Goal: Task Accomplishment & Management: Use online tool/utility

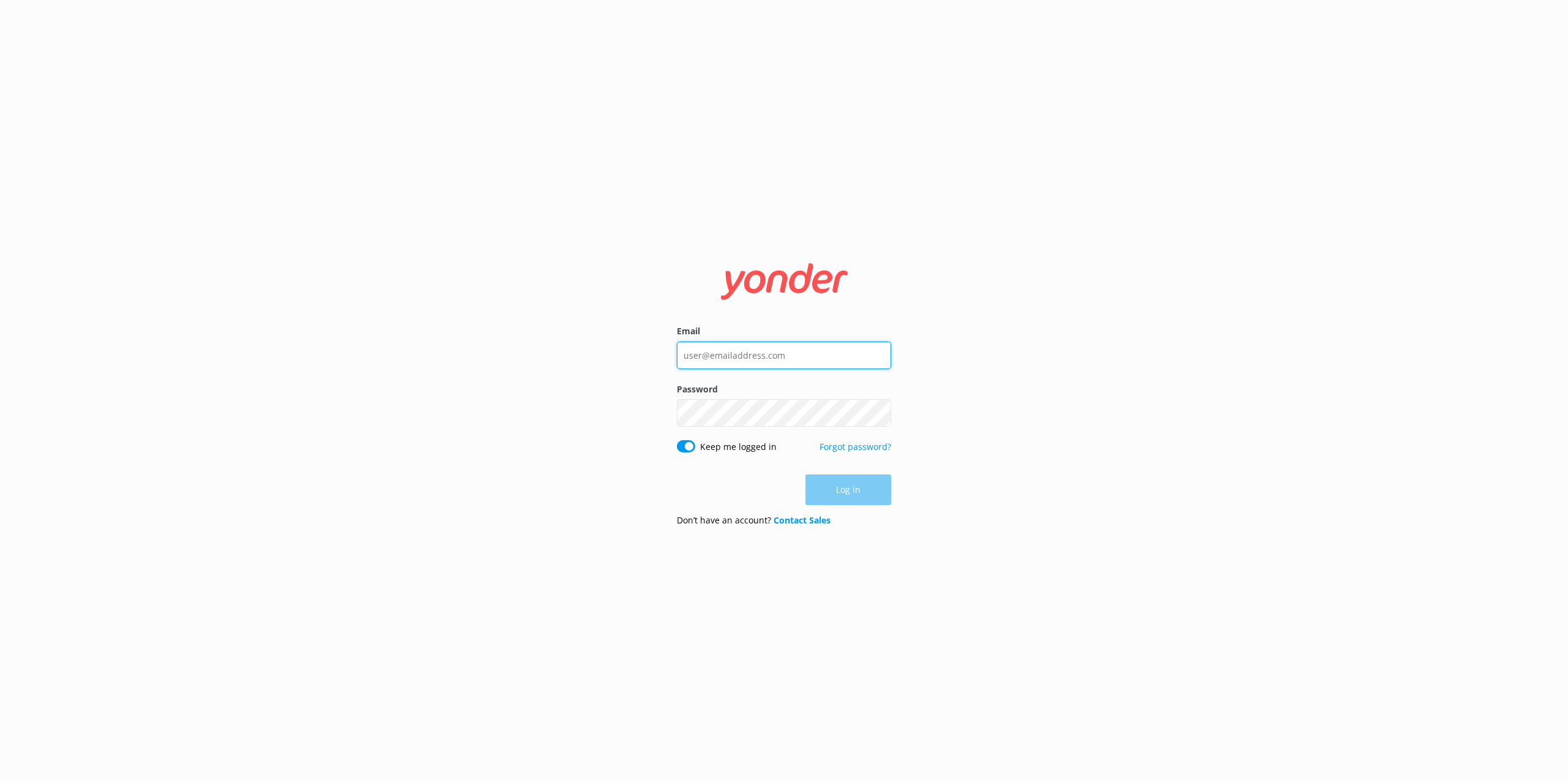
type input "[EMAIL_ADDRESS][DOMAIN_NAME]"
click at [853, 484] on div "Log in" at bounding box center [783, 489] width 214 height 30
click at [854, 494] on button "Log in" at bounding box center [847, 490] width 86 height 30
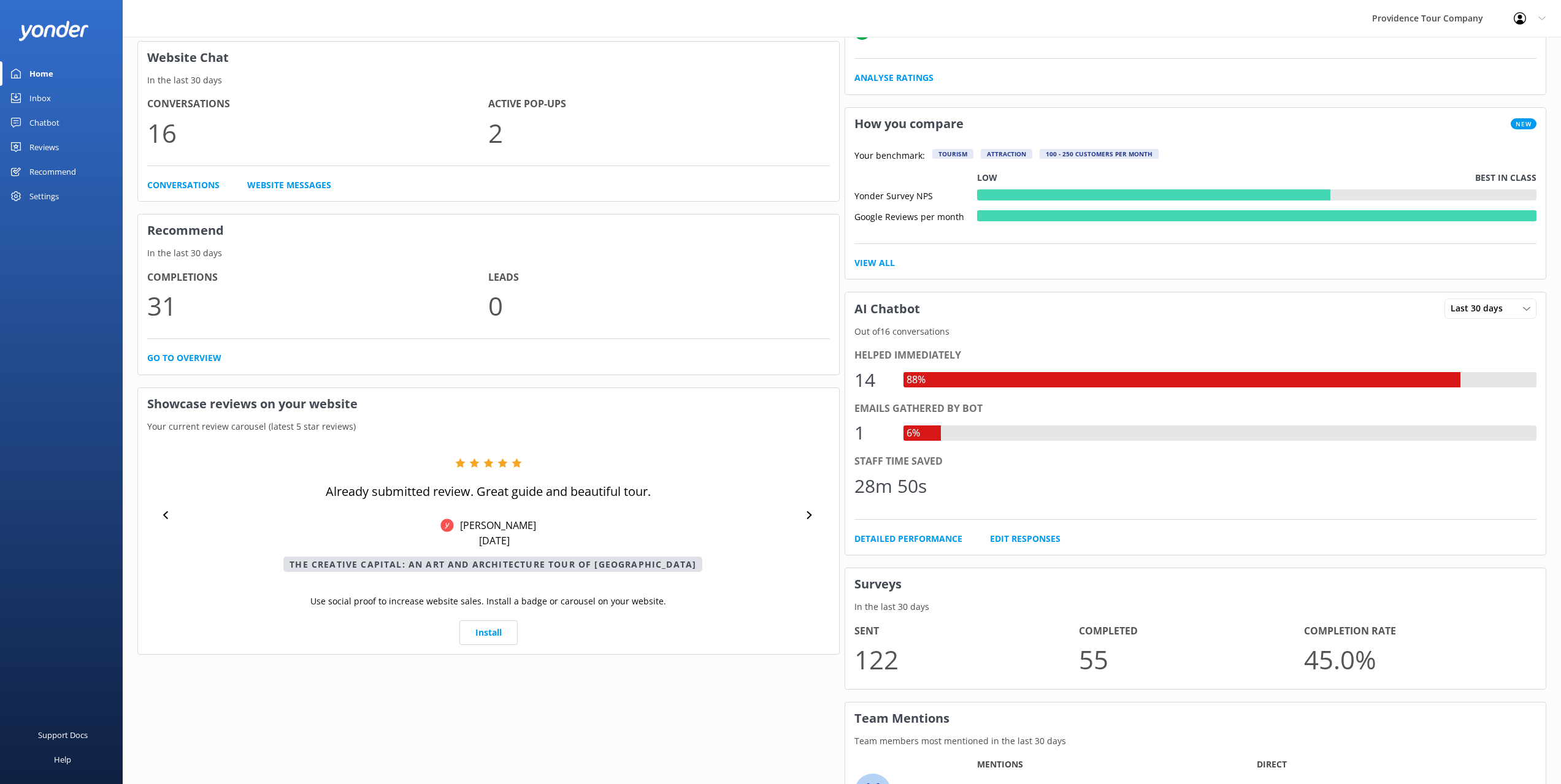
scroll to position [306, 0]
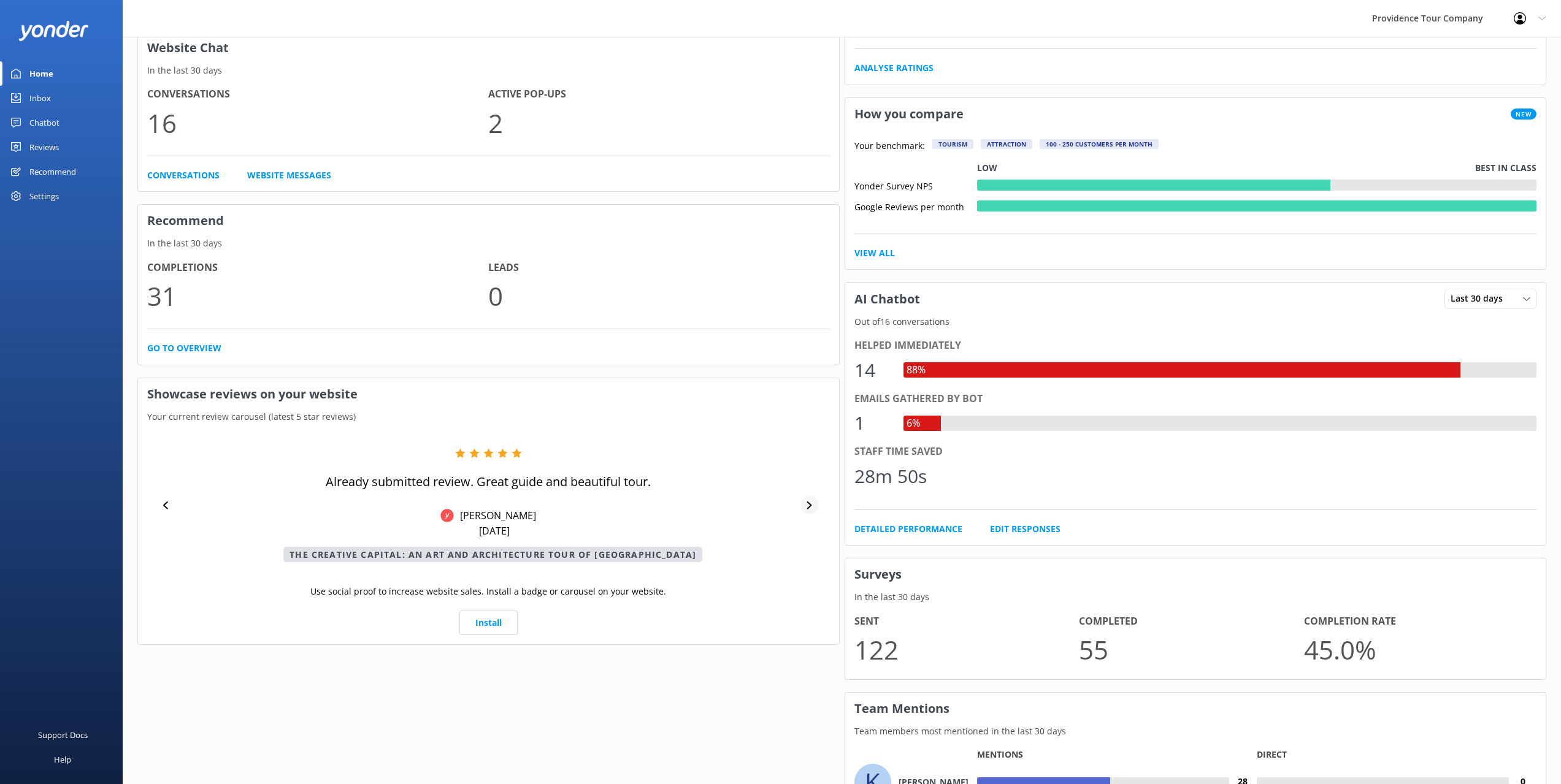
click at [803, 505] on div at bounding box center [809, 504] width 18 height 18
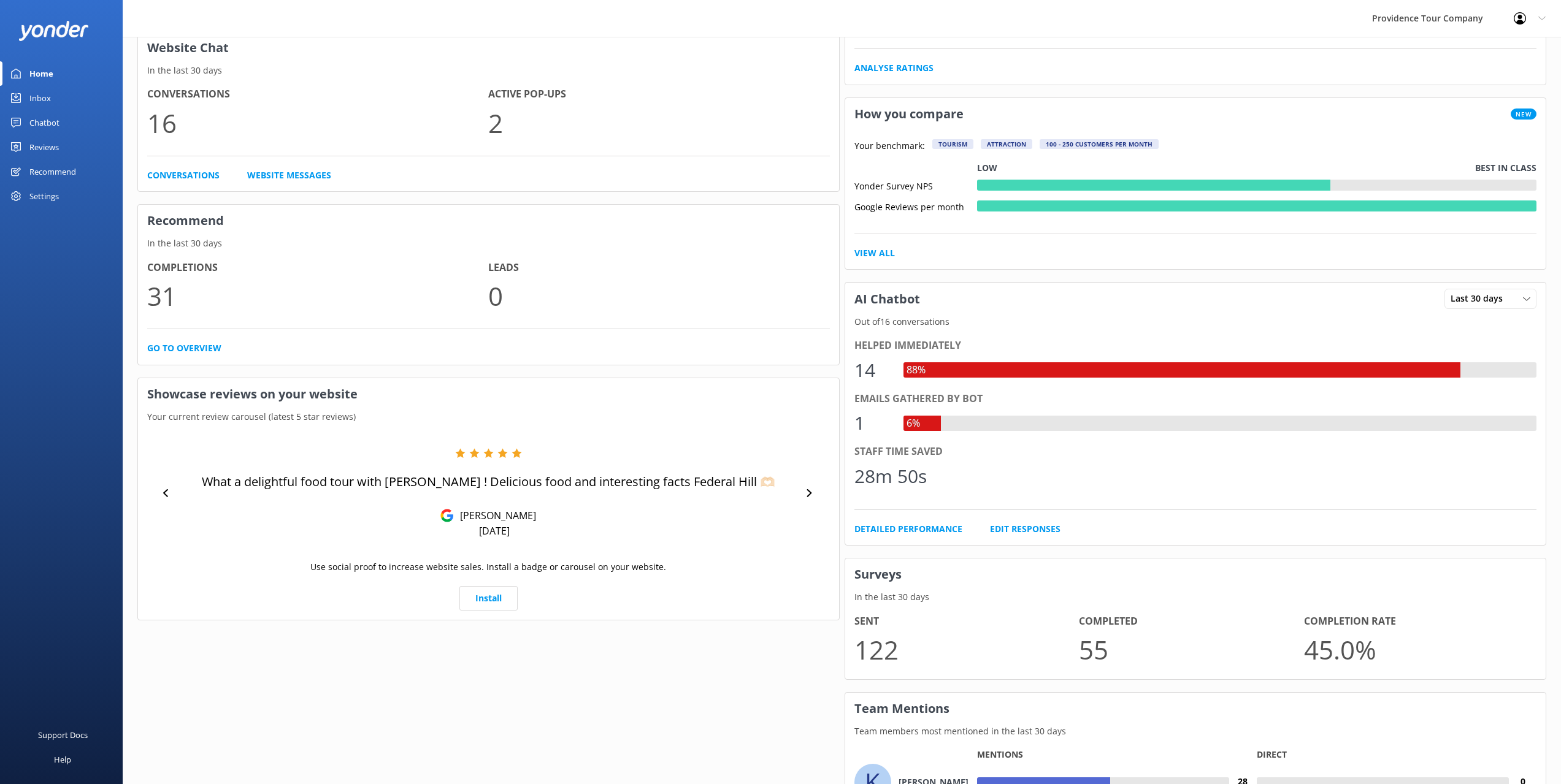
click at [803, 502] on div "What a delightful food tour with [PERSON_NAME] ! Delicious food and interesting…" at bounding box center [488, 492] width 683 height 89
click at [813, 499] on div at bounding box center [809, 492] width 18 height 18
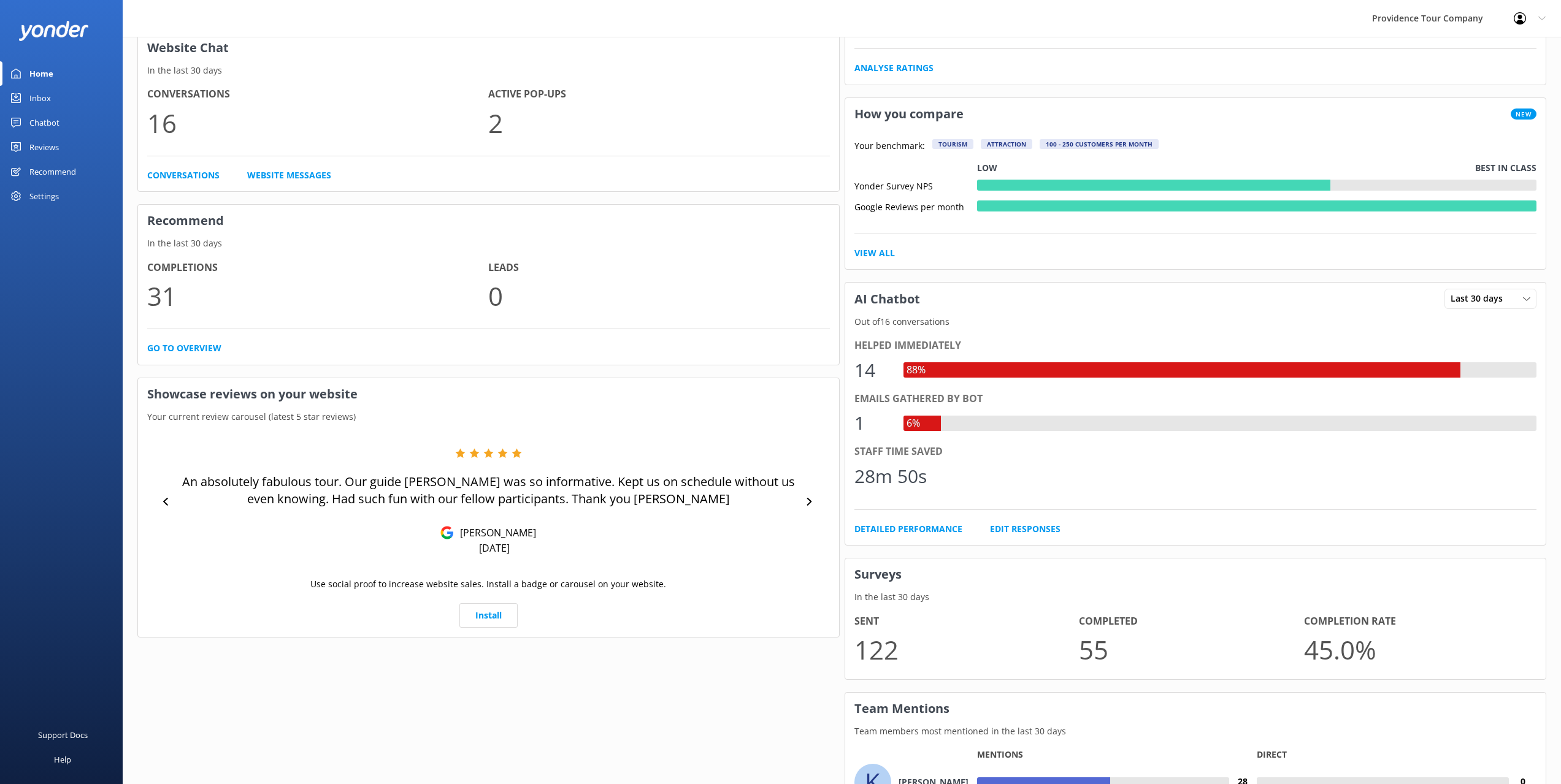
click at [815, 492] on div "An absolutely fabulous tour. Our guide [PERSON_NAME] was so informative. Kept u…" at bounding box center [488, 501] width 683 height 107
click at [819, 500] on div "An absolutely fabulous tour. Our guide [PERSON_NAME] was so informative. Kept u…" at bounding box center [488, 501] width 683 height 107
click at [819, 502] on div "An absolutely fabulous tour. Our guide [PERSON_NAME] was so informative. Kept u…" at bounding box center [488, 501] width 683 height 107
click at [816, 504] on div at bounding box center [809, 501] width 18 height 18
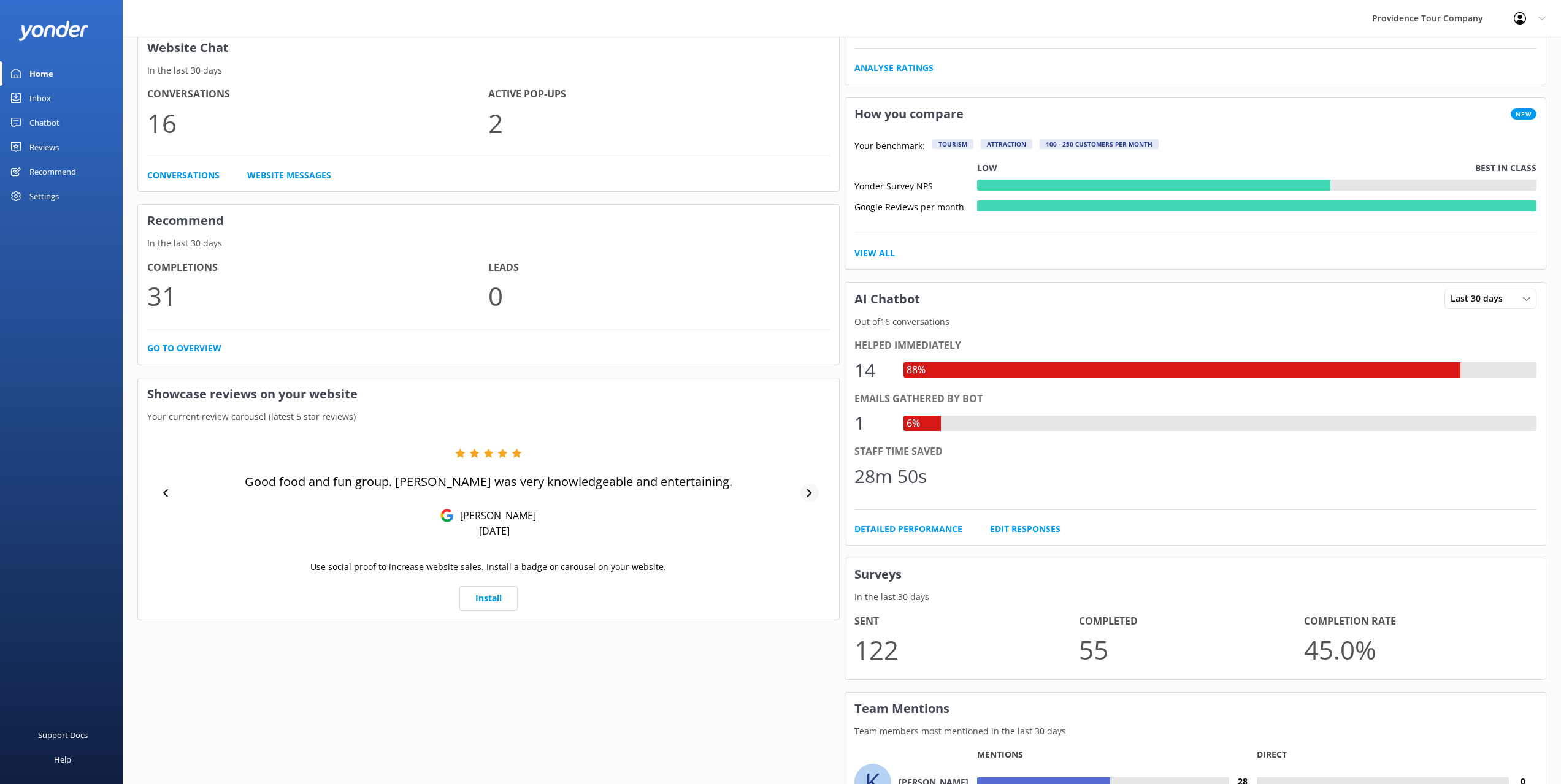
click at [816, 504] on div "Good food and fun group. [PERSON_NAME] was very knowledgeable and entertaining.…" at bounding box center [488, 492] width 683 height 89
click at [816, 495] on div at bounding box center [809, 492] width 18 height 18
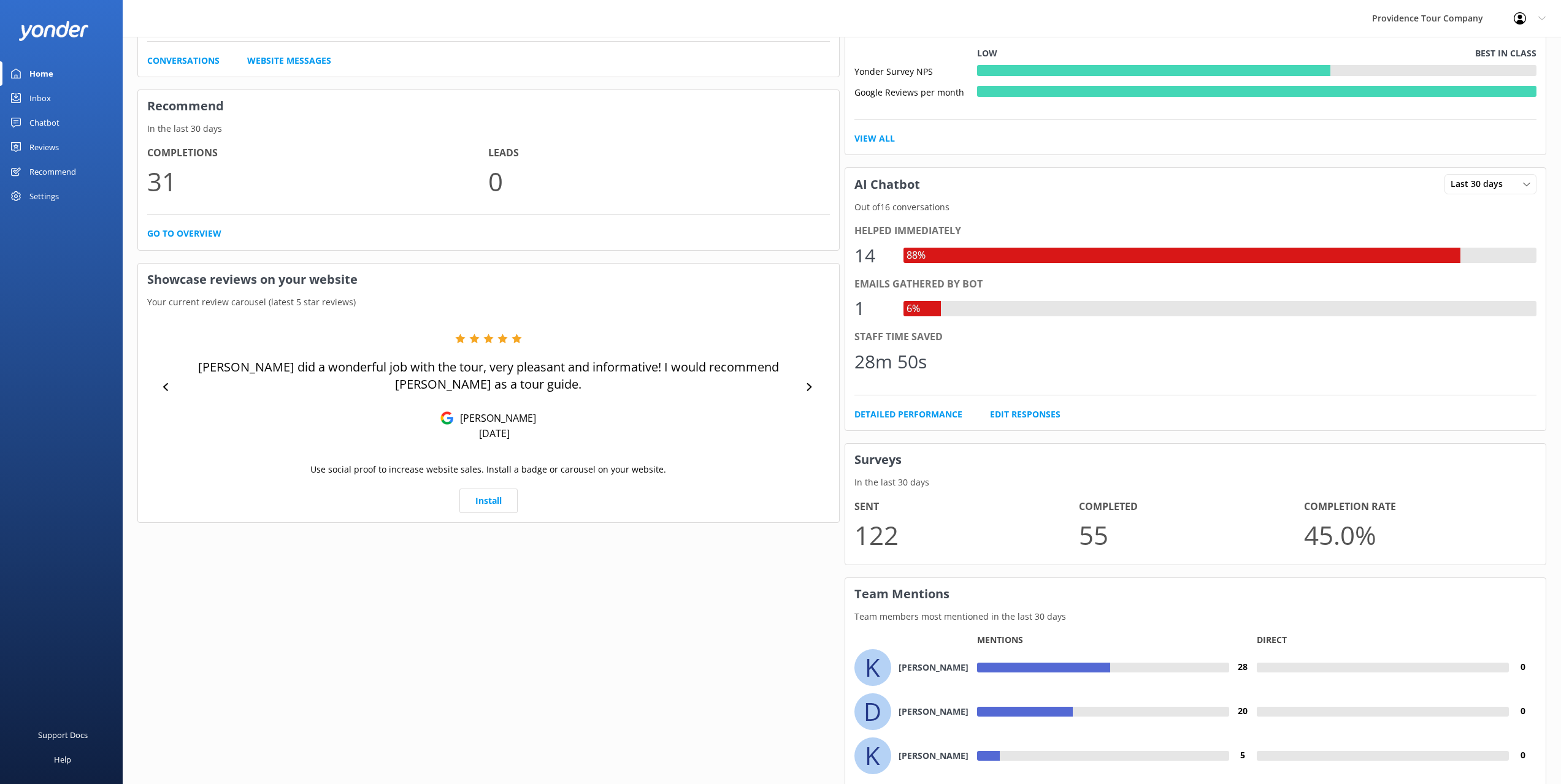
scroll to position [0, 0]
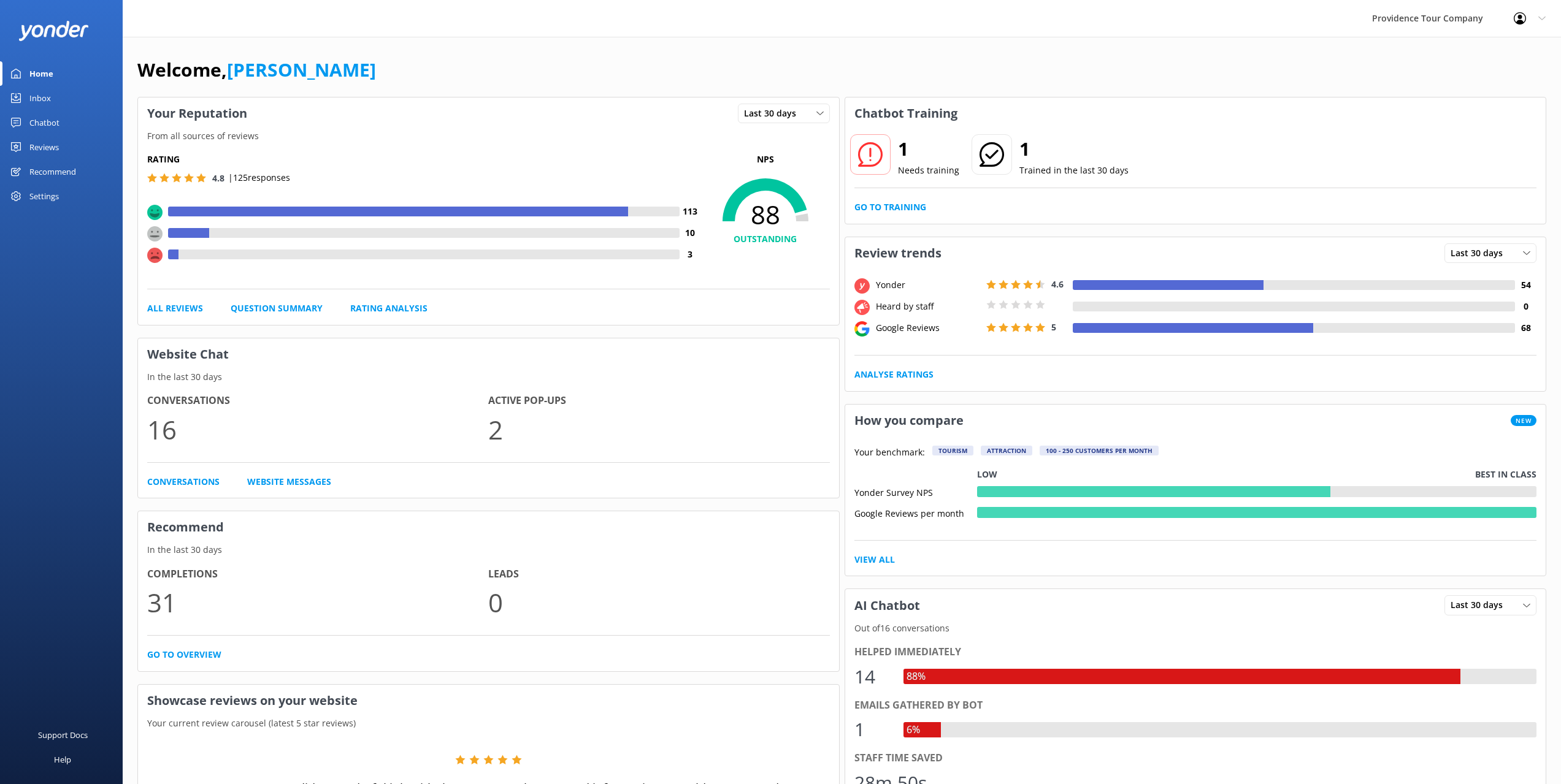
drag, startPoint x: 752, startPoint y: 533, endPoint x: 724, endPoint y: 371, distance: 164.4
click at [95, 149] on link "Reviews" at bounding box center [61, 147] width 122 height 24
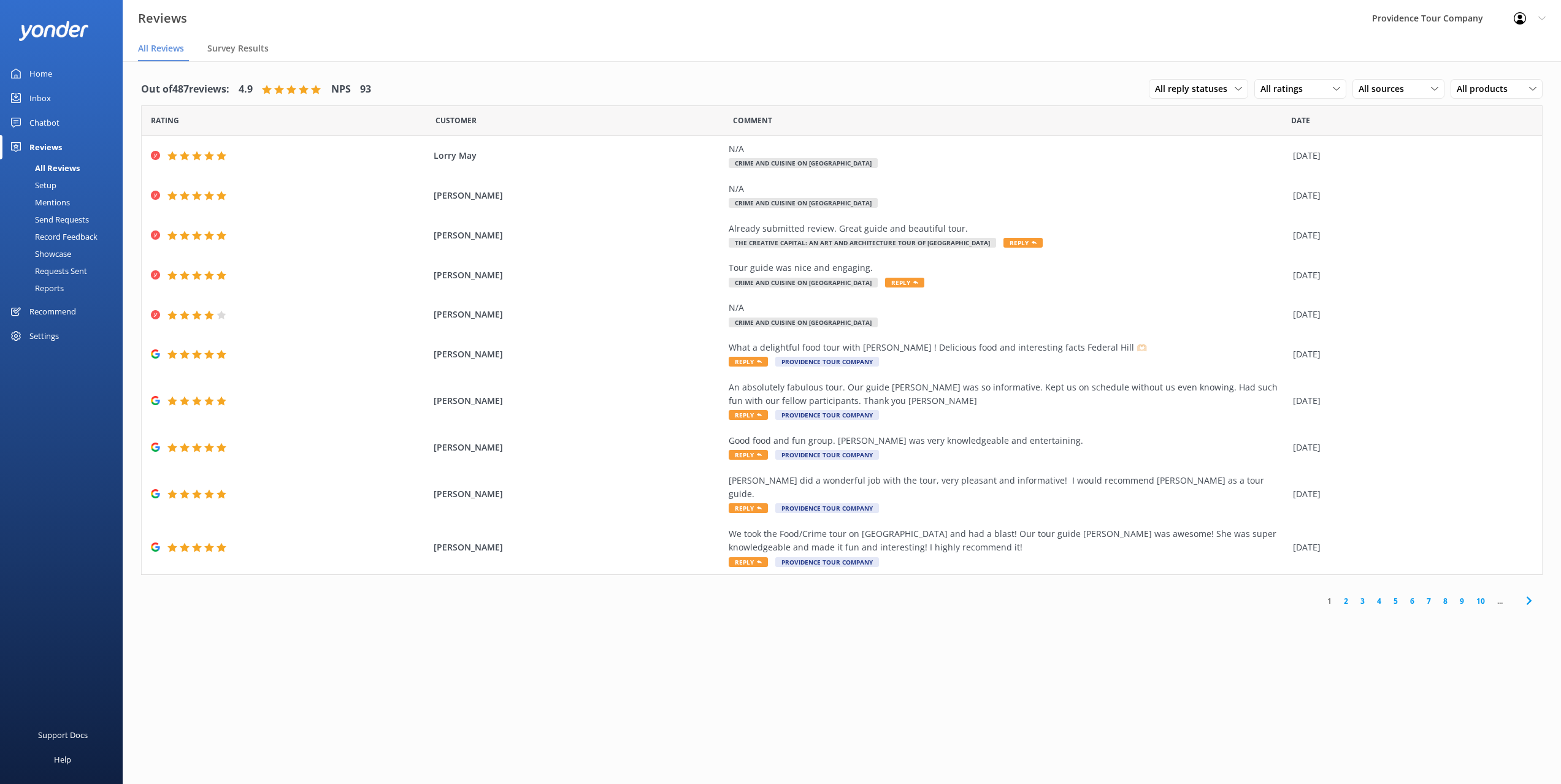
click at [1348, 596] on link "2" at bounding box center [1346, 601] width 17 height 11
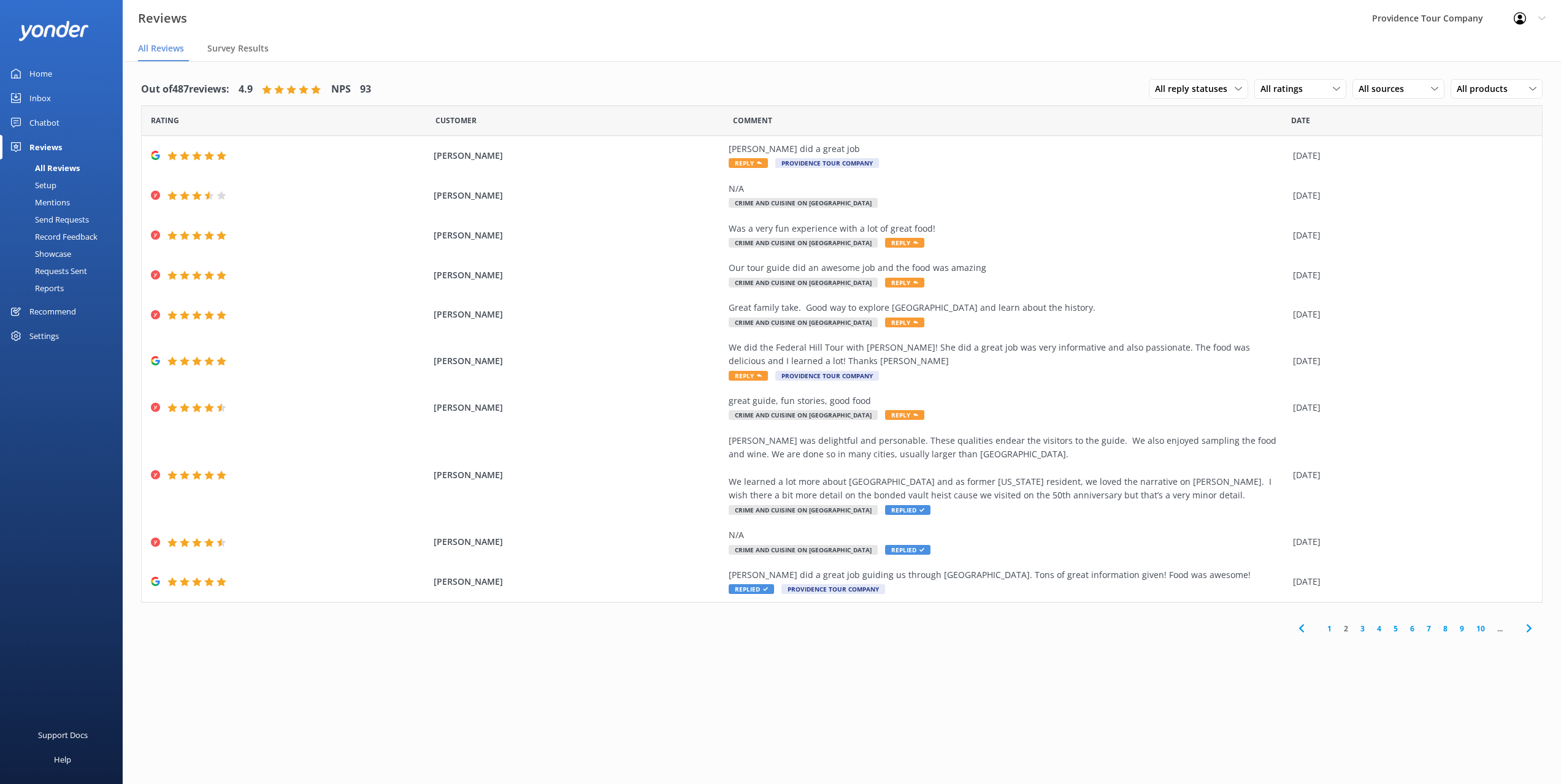
click at [1372, 629] on link "4" at bounding box center [1379, 628] width 17 height 11
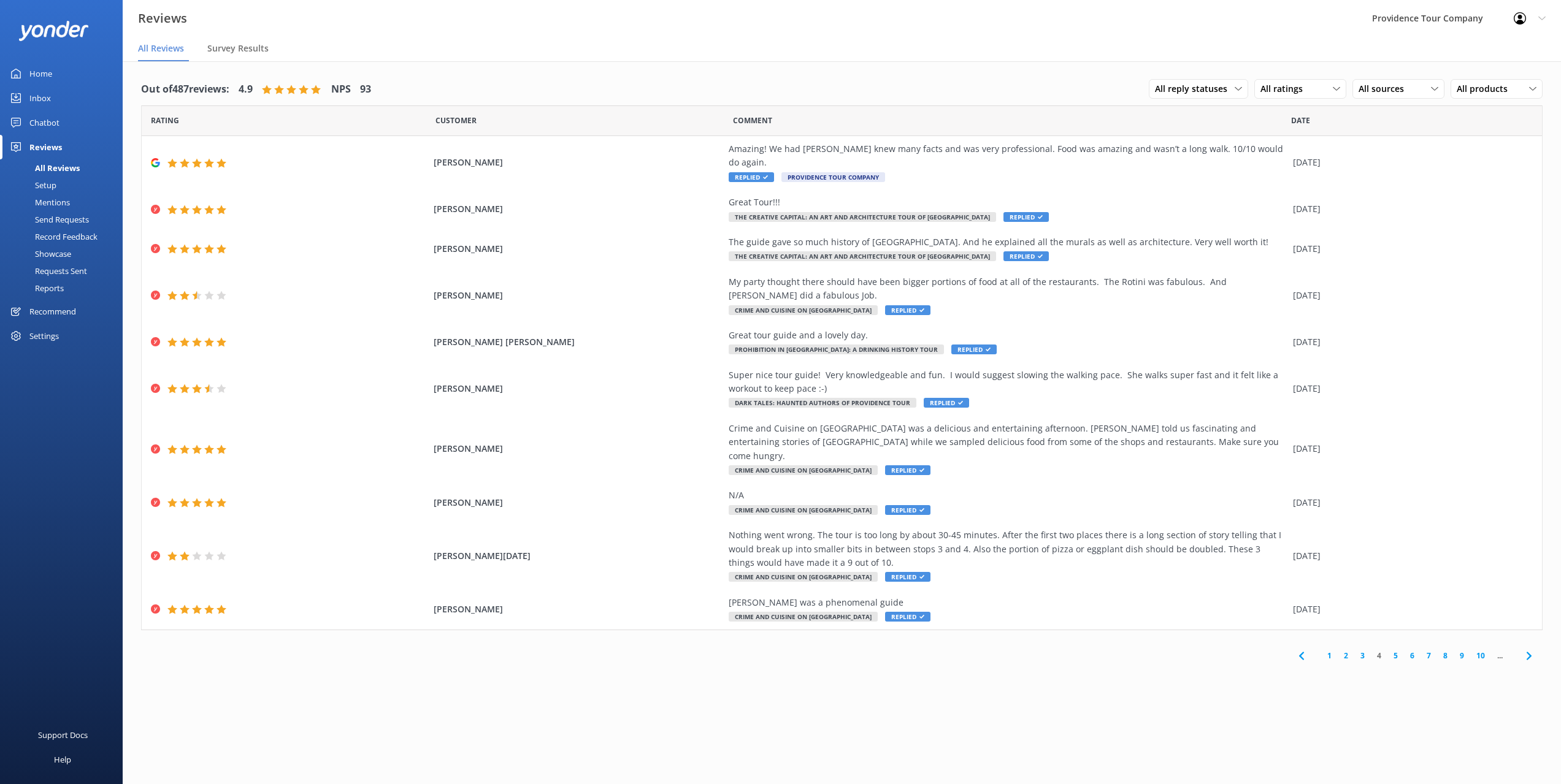
click at [1365, 649] on link "3" at bounding box center [1362, 655] width 17 height 11
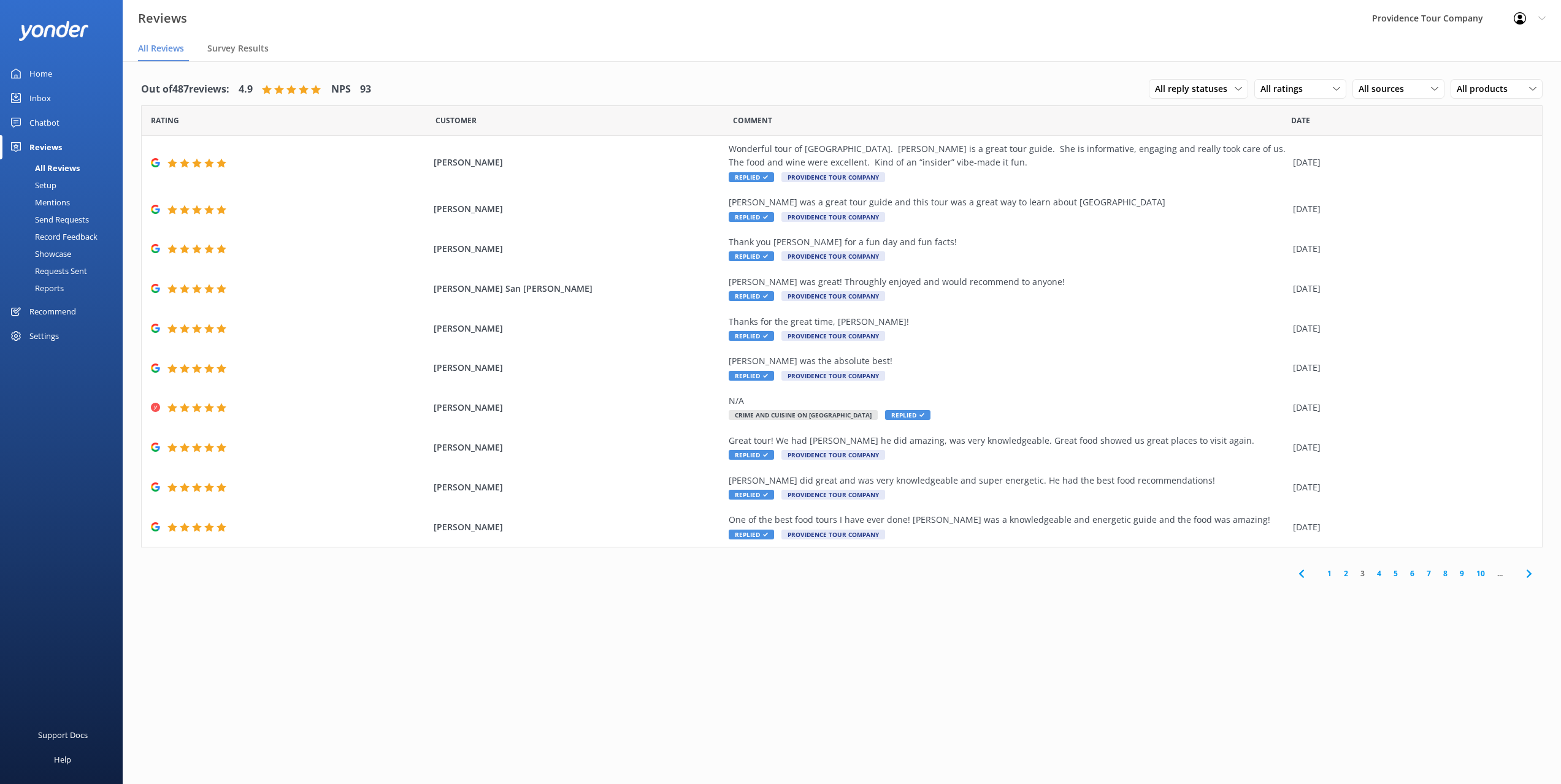
click at [66, 187] on link "Setup" at bounding box center [64, 185] width 116 height 17
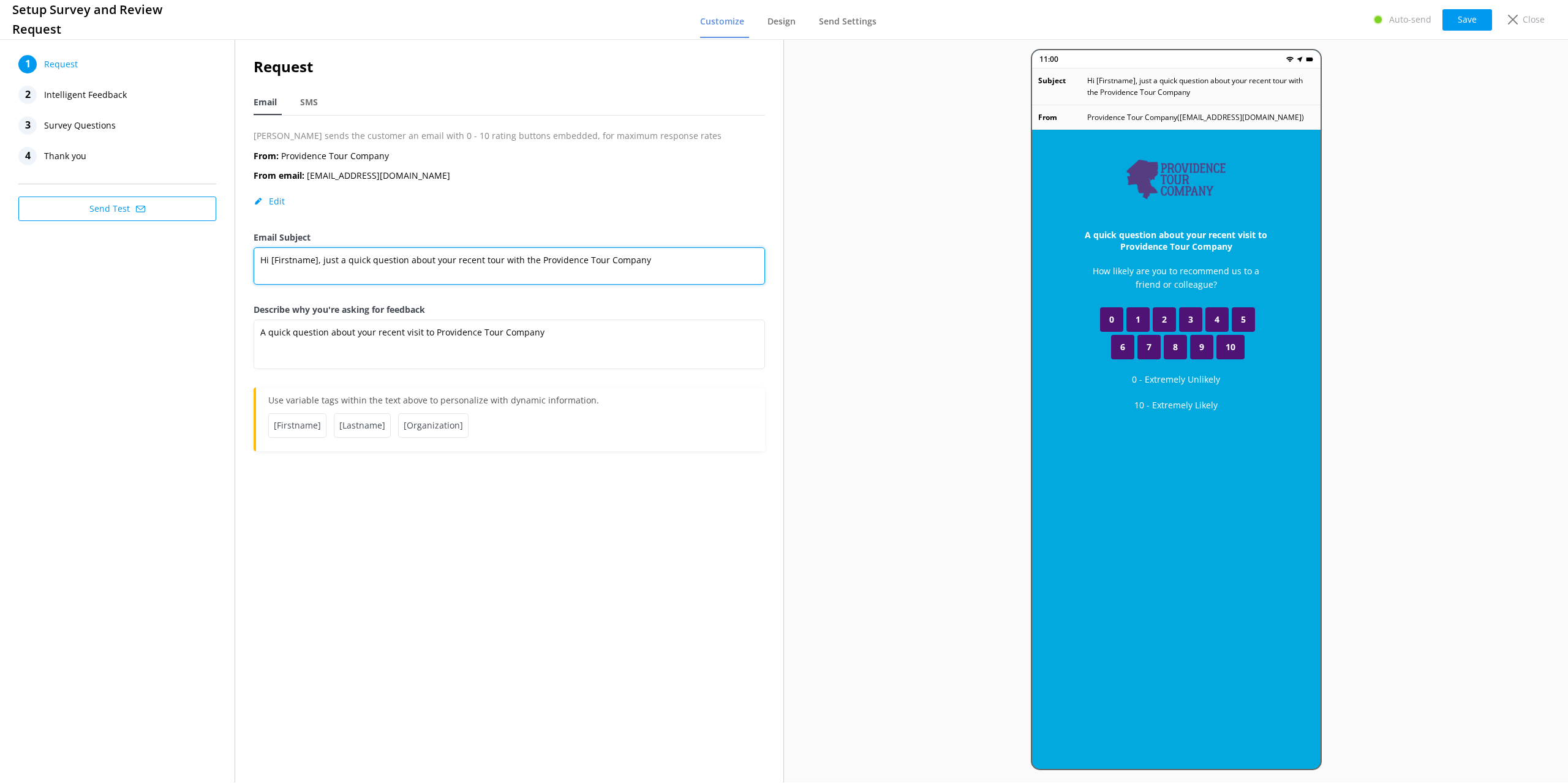
click at [517, 255] on textarea "Hi [Firstname], just a quick question about your recent tour with the Providenc…" at bounding box center [509, 265] width 512 height 37
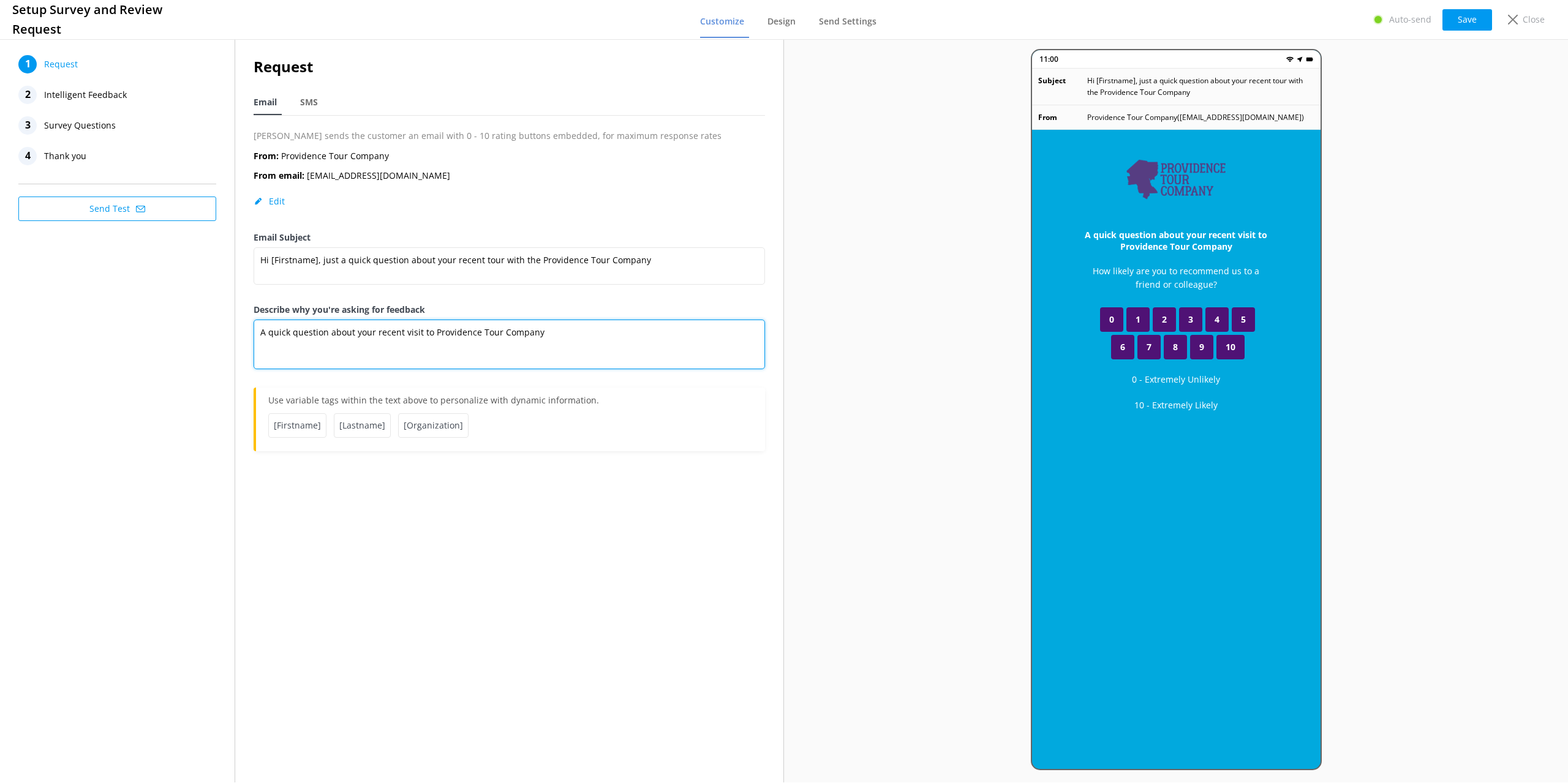
click at [523, 345] on textarea "A quick question about your recent visit to Providence Tour Company" at bounding box center [509, 344] width 512 height 49
click at [316, 97] on span "SMS" at bounding box center [309, 102] width 17 height 12
type textarea "Hi [Firstname], thanks for joining us at [Organization]. We have a quick questi…"
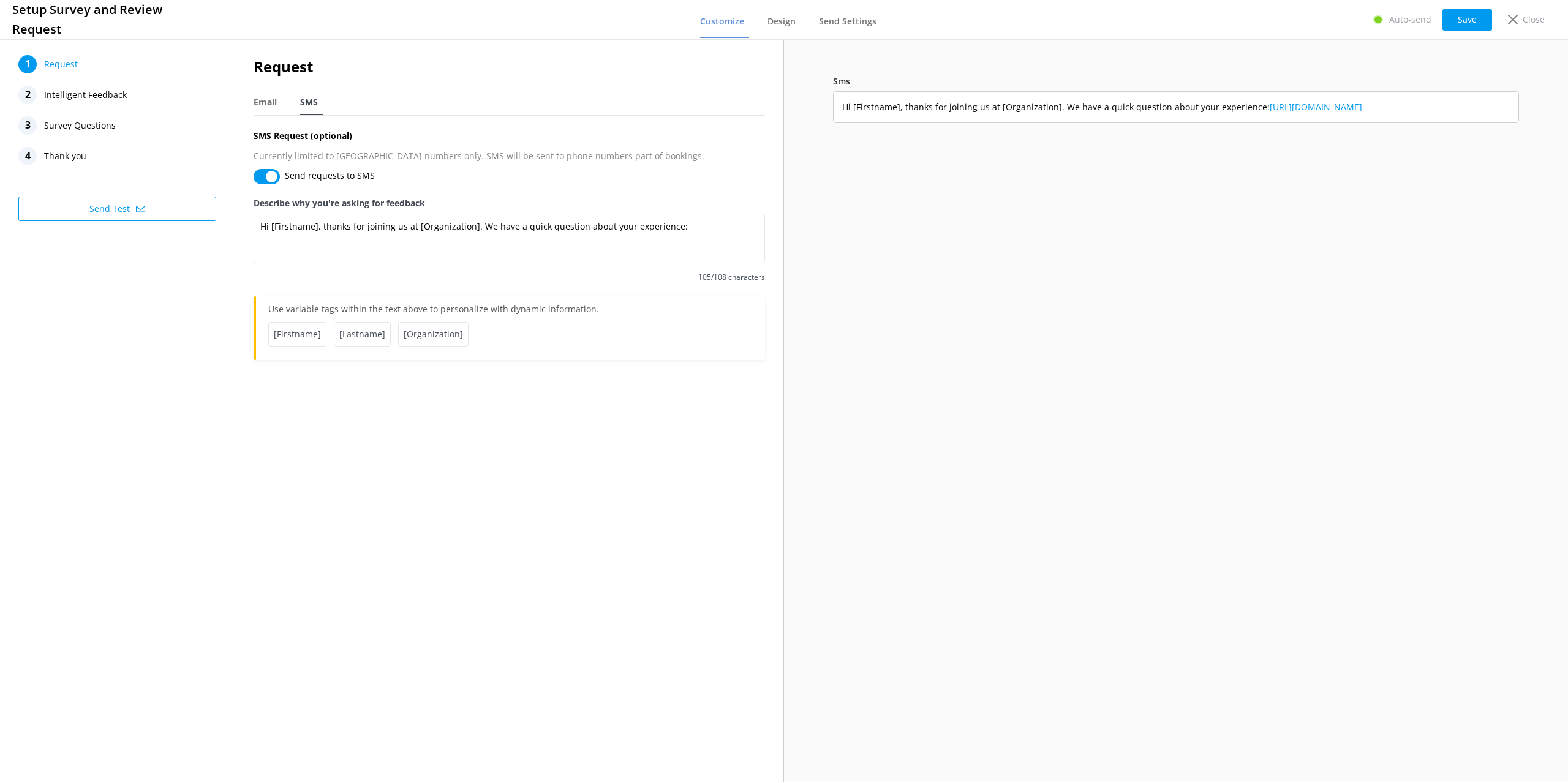
click at [284, 108] on nav "Email SMS" at bounding box center [509, 102] width 512 height 25
click at [118, 95] on span "Intelligent Feedback" at bounding box center [85, 95] width 82 height 18
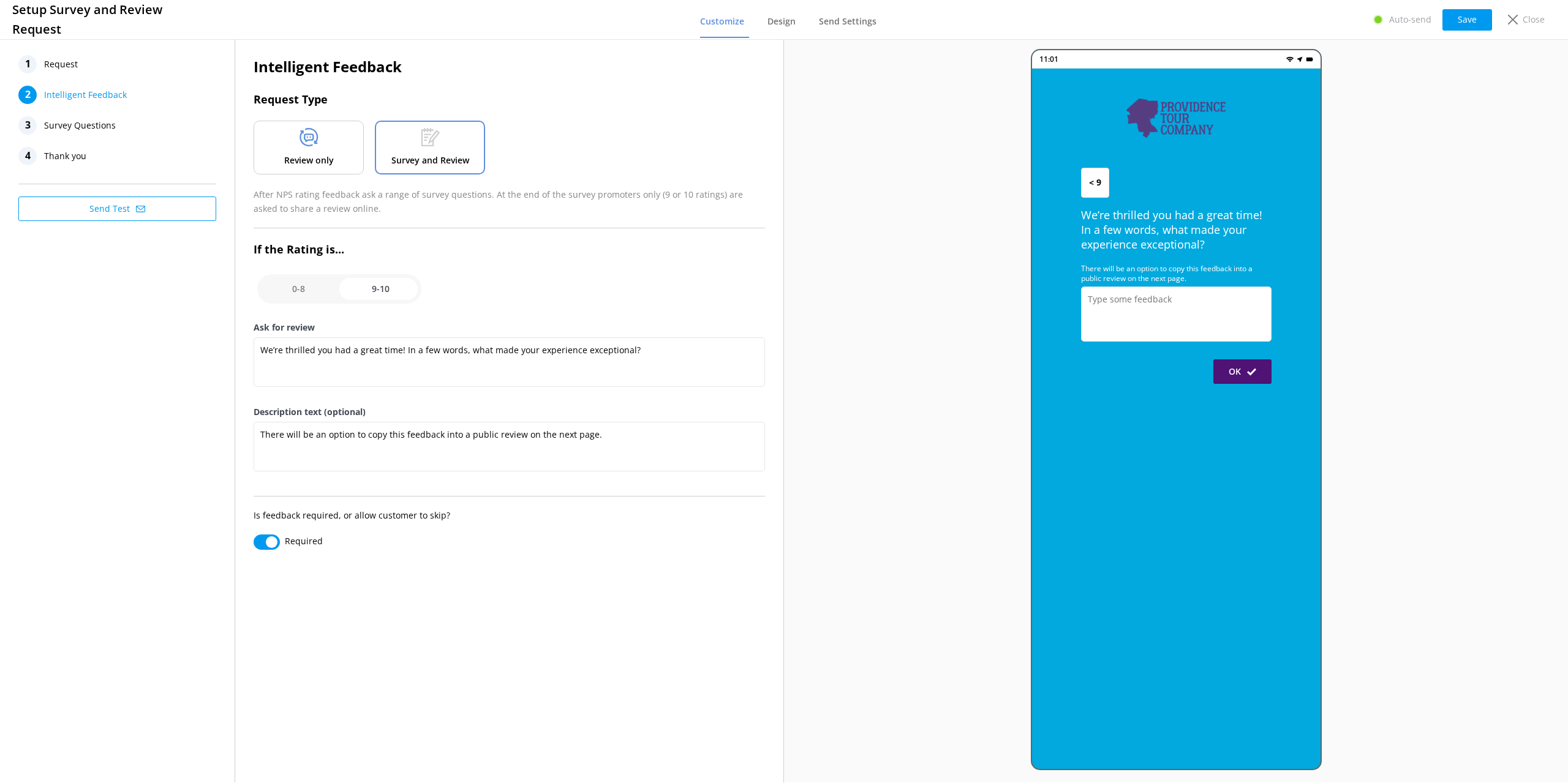
click at [326, 160] on p "Review only" at bounding box center [309, 160] width 49 height 14
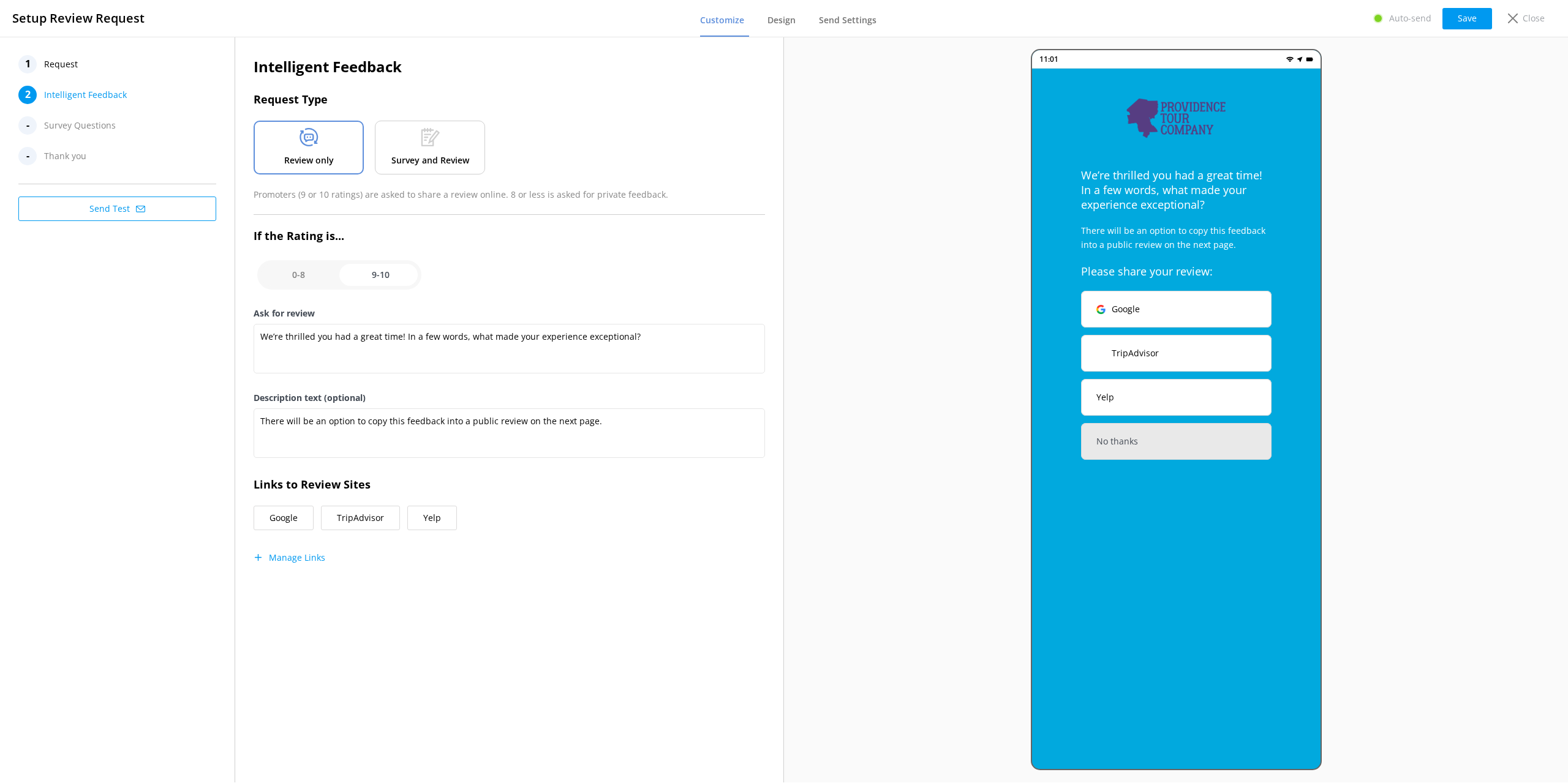
click at [420, 158] on p "Survey and Review" at bounding box center [430, 160] width 78 height 14
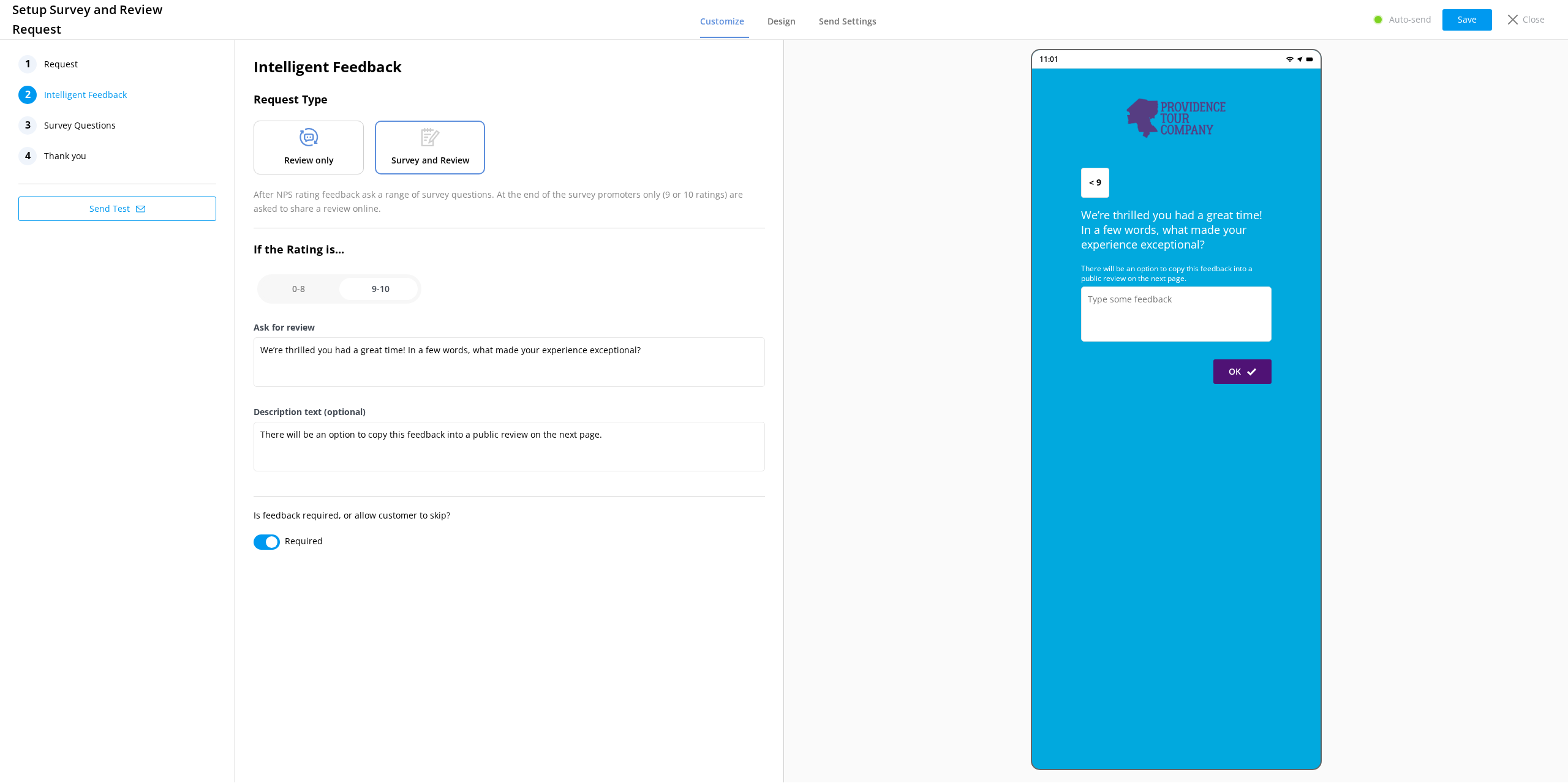
click at [305, 164] on p "Review only" at bounding box center [309, 160] width 49 height 14
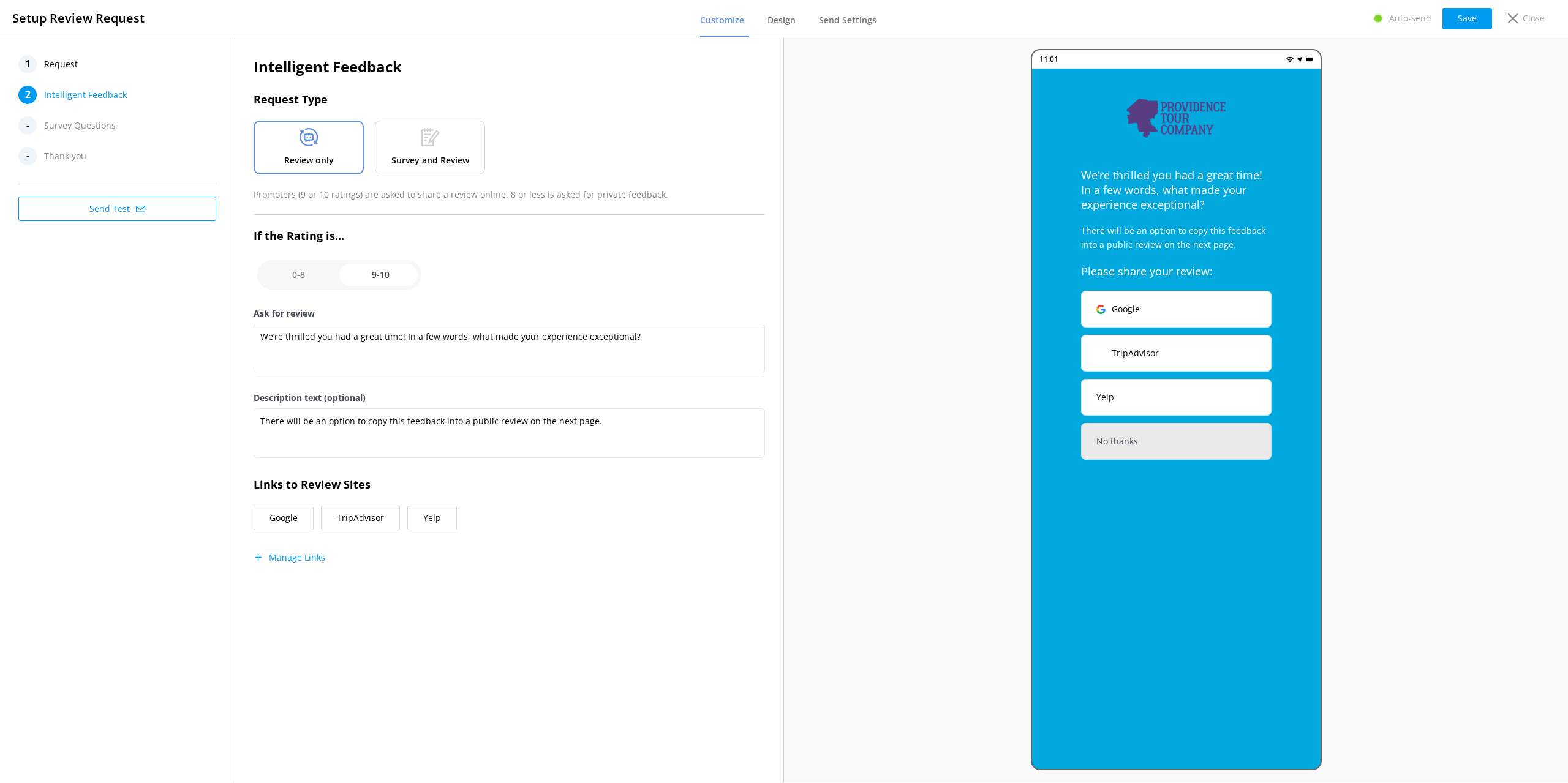
click at [428, 163] on p "Survey and Review" at bounding box center [430, 160] width 78 height 14
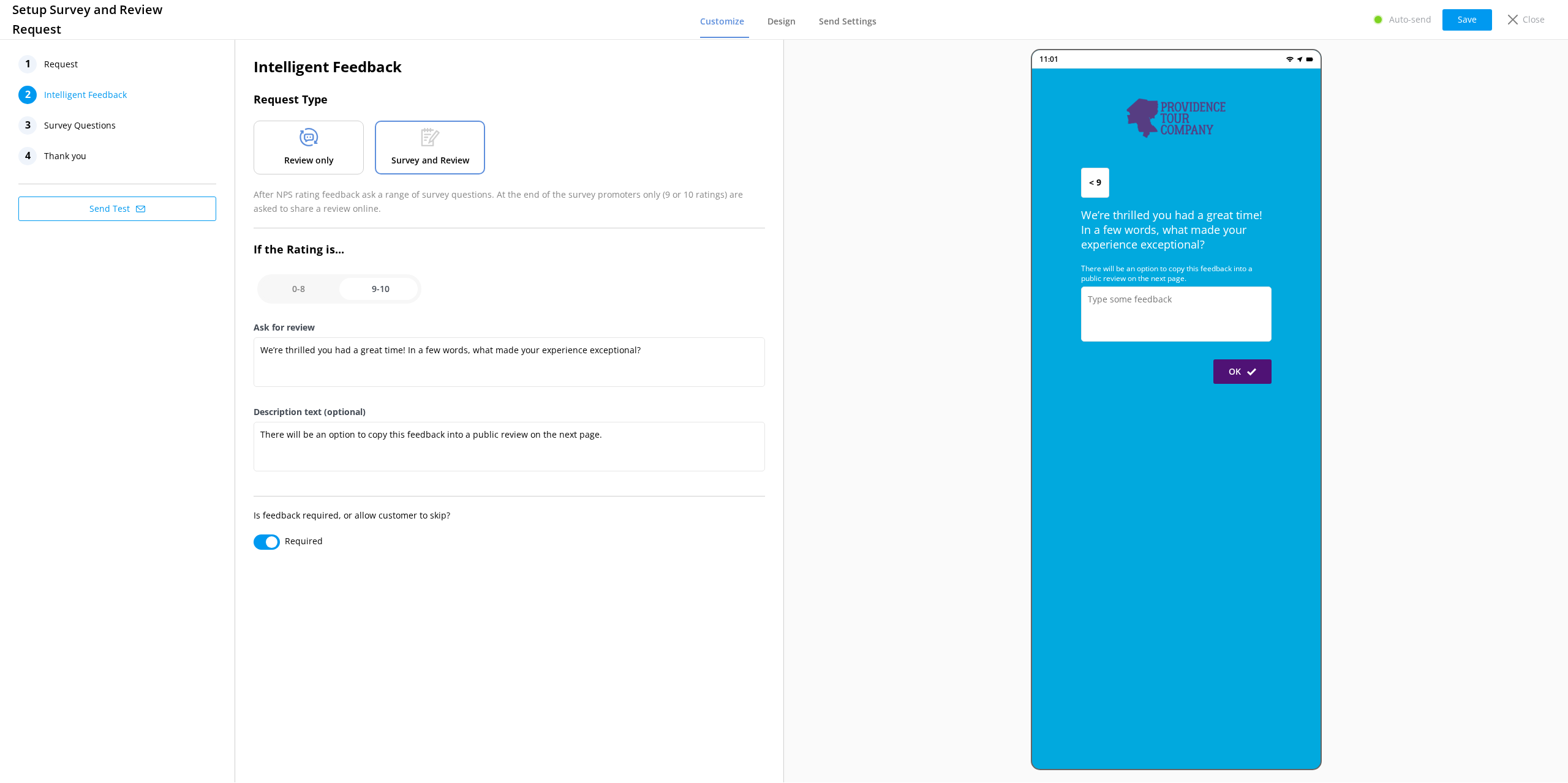
click at [307, 151] on div "Review only" at bounding box center [308, 147] width 110 height 54
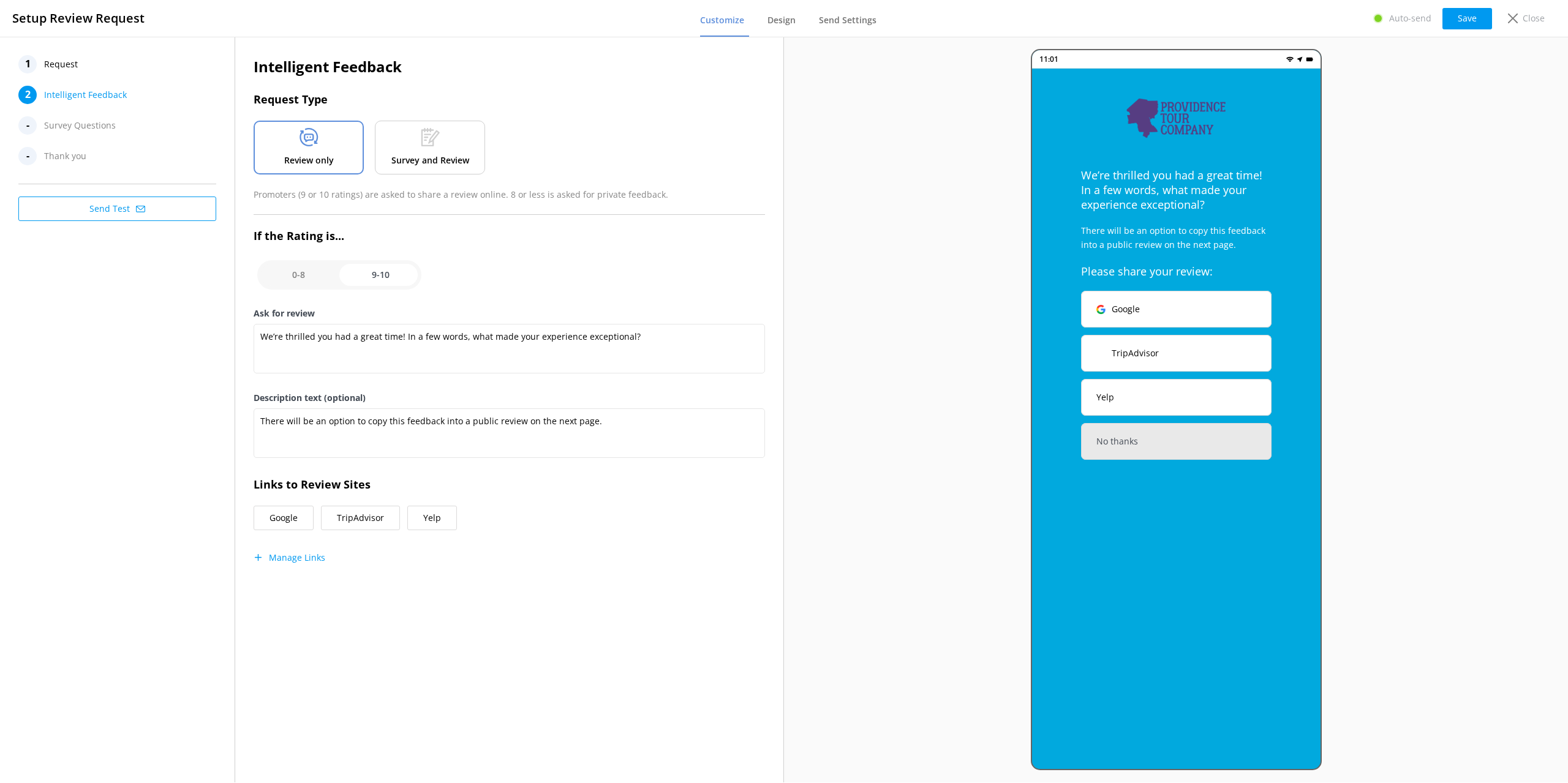
click at [91, 130] on span "Survey Questions" at bounding box center [80, 125] width 72 height 18
click at [1474, 12] on button "Save" at bounding box center [1467, 18] width 49 height 22
drag, startPoint x: 1458, startPoint y: 29, endPoint x: 1473, endPoint y: 36, distance: 16.6
click at [1473, 36] on div "Setup Review Request Customize Design Send Settings Auto-send Save Close" at bounding box center [784, 18] width 1568 height 37
click at [1476, 25] on button "Save" at bounding box center [1467, 18] width 49 height 22
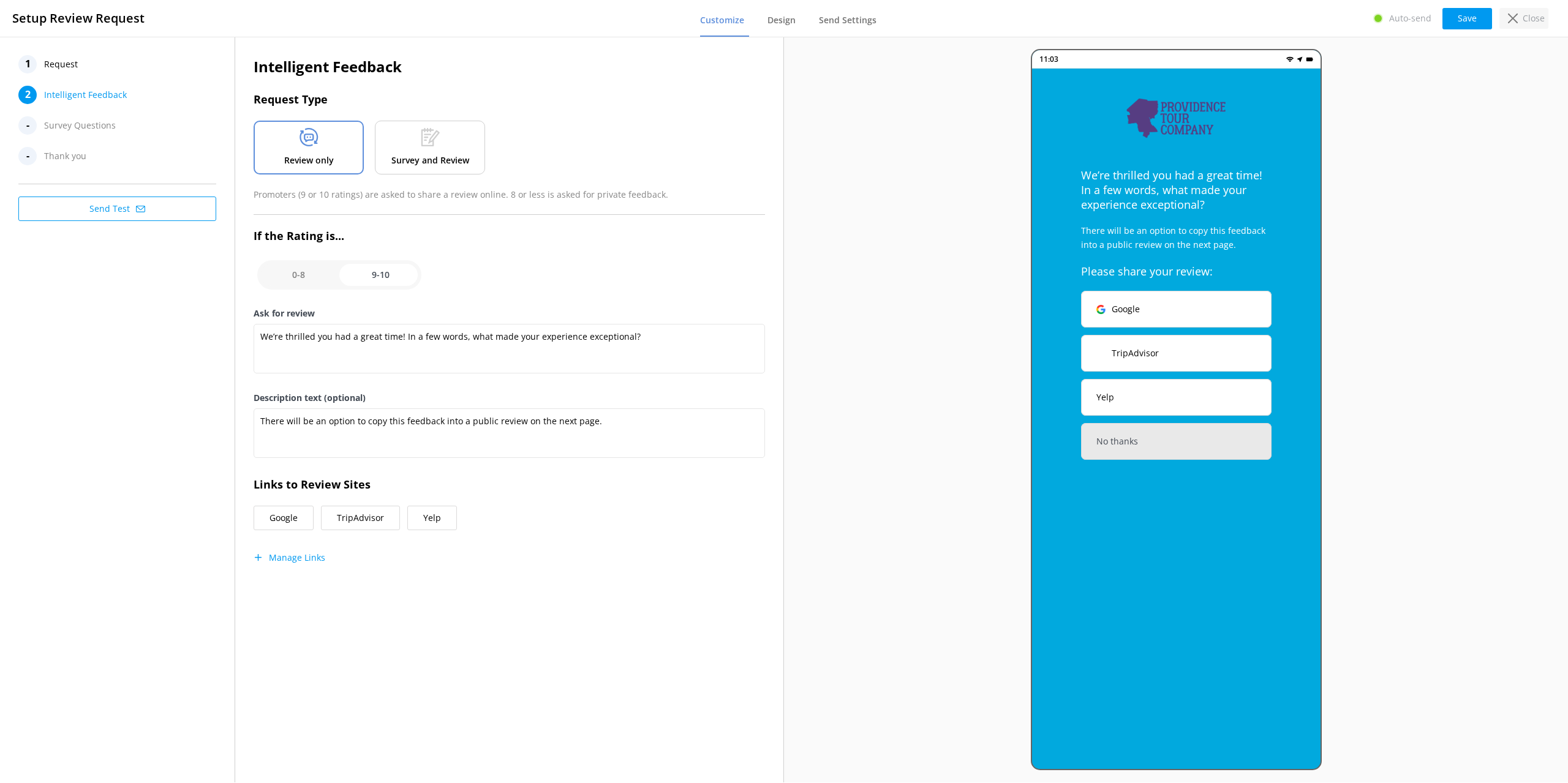
click at [1512, 14] on icon at bounding box center [1512, 18] width 10 height 10
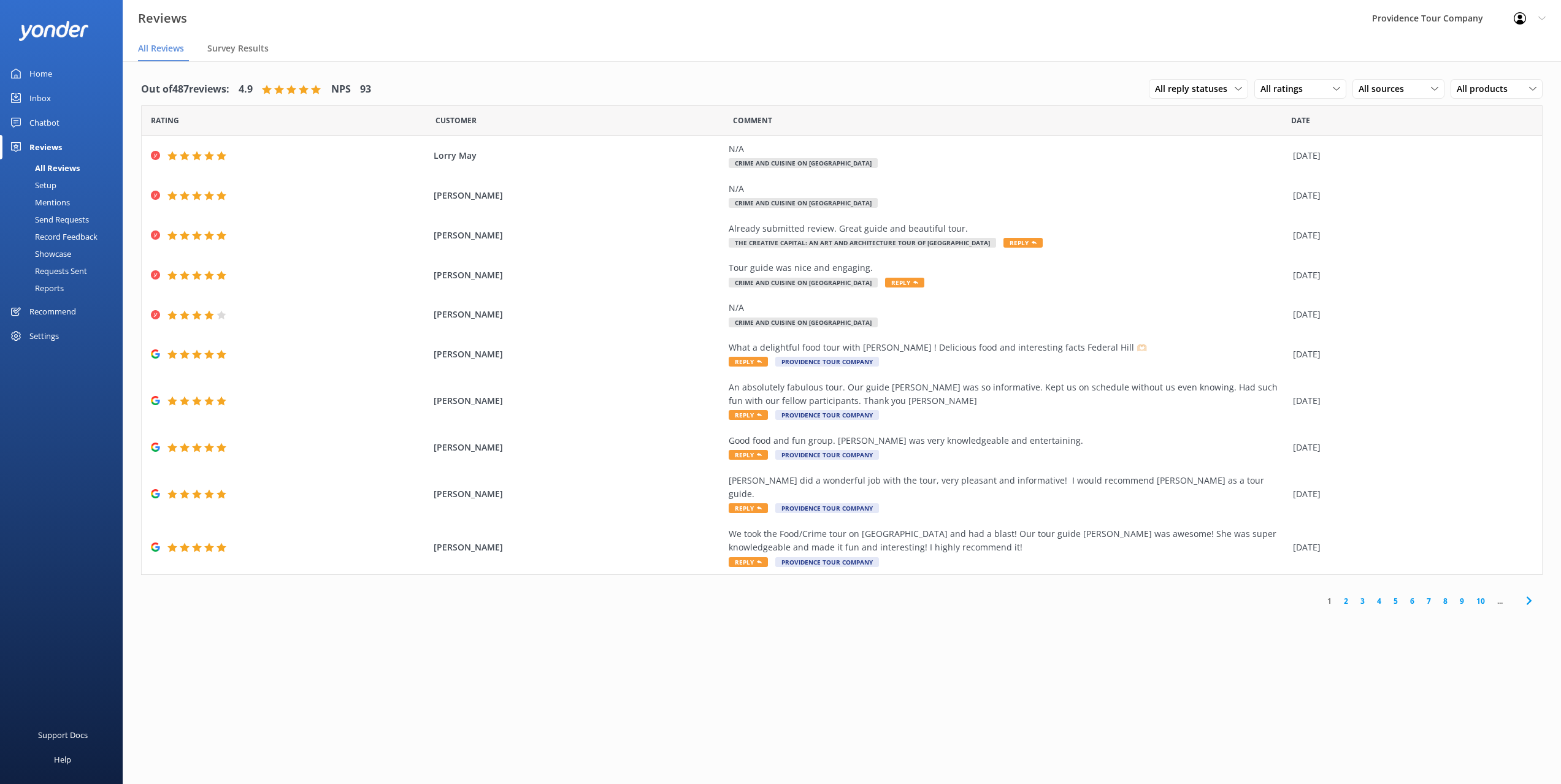
click at [44, 58] on div at bounding box center [61, 30] width 122 height 62
click at [44, 62] on div "Home" at bounding box center [41, 74] width 23 height 24
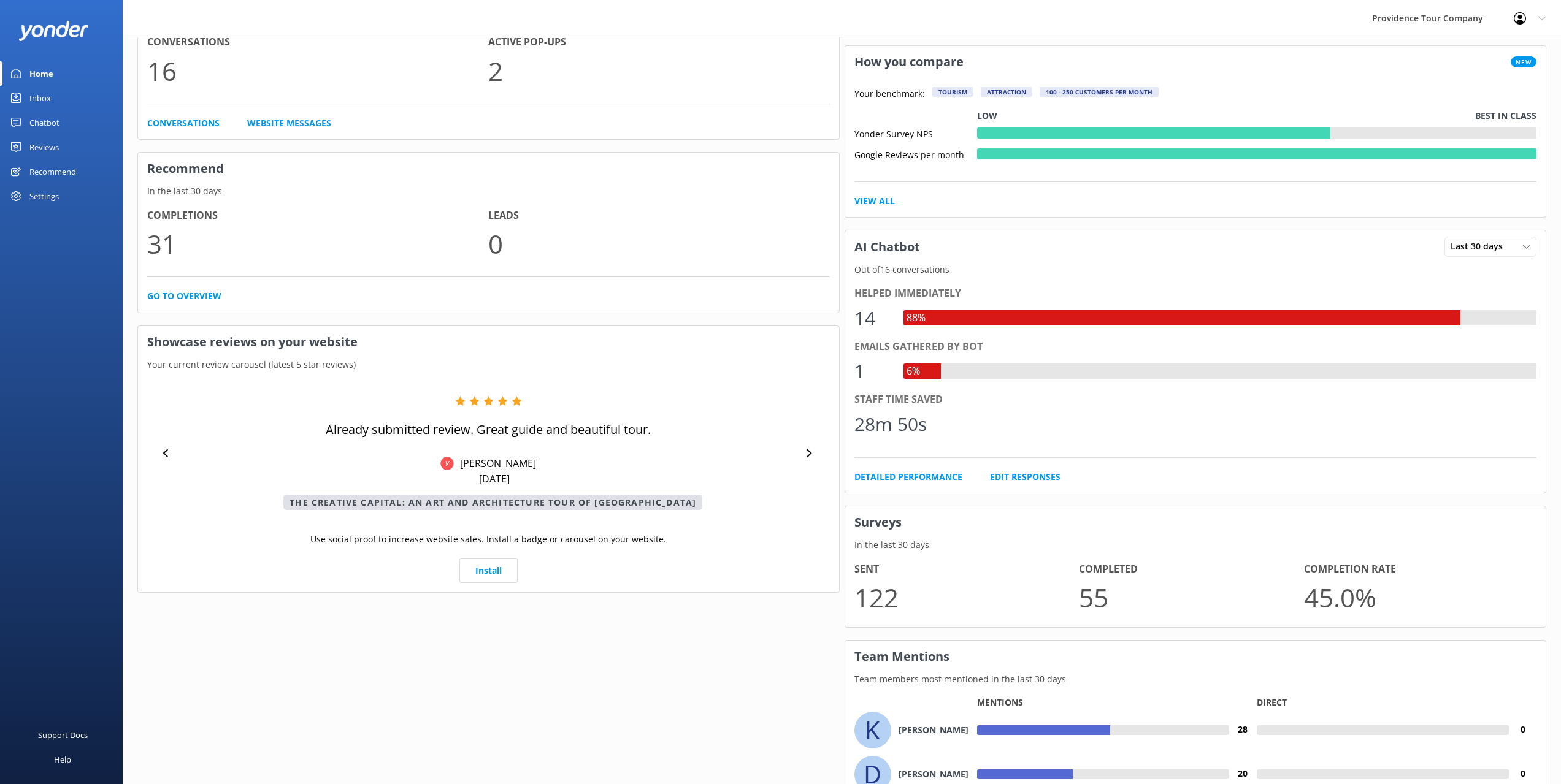
scroll to position [491, 0]
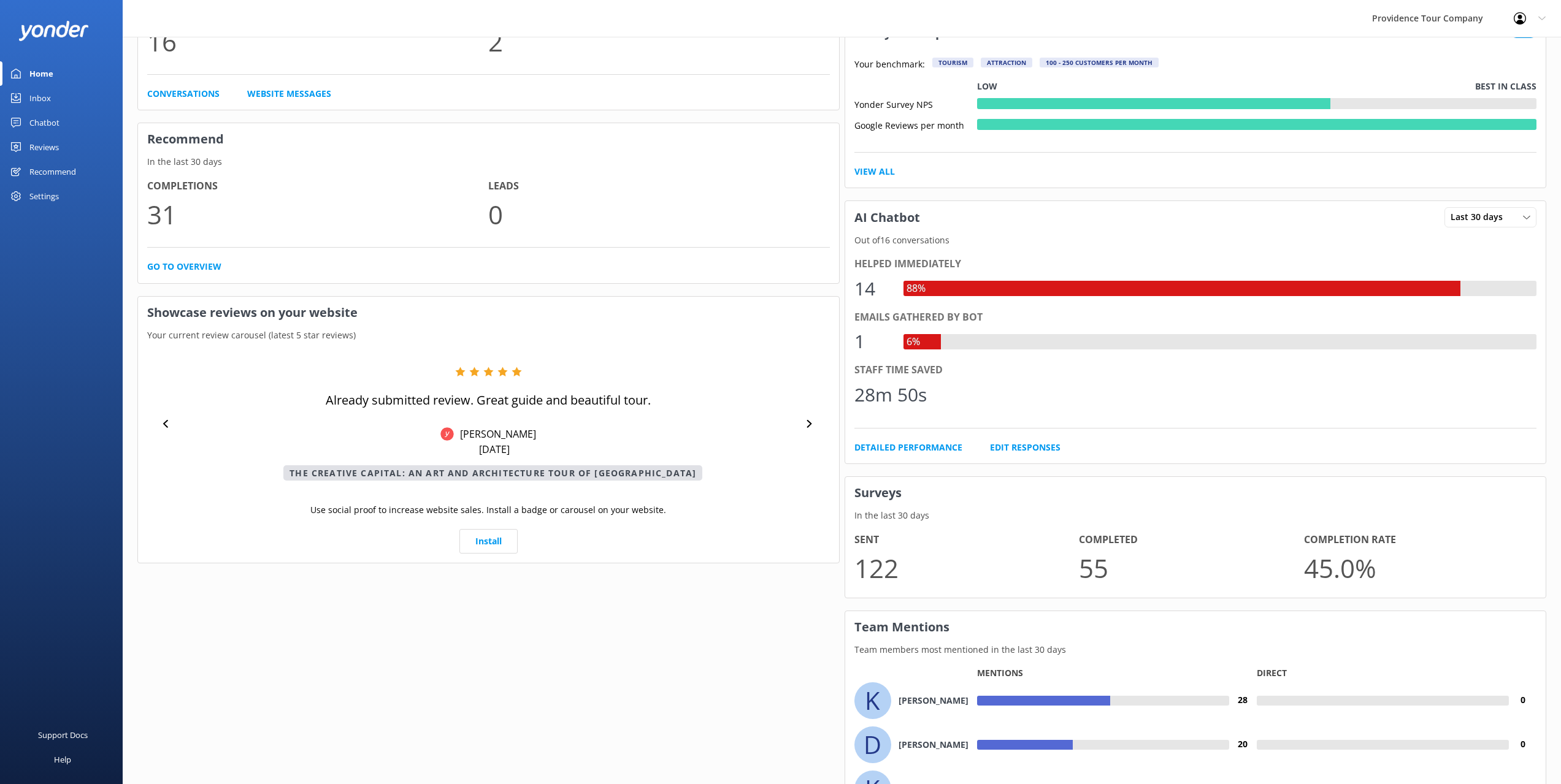
drag, startPoint x: 486, startPoint y: 535, endPoint x: 474, endPoint y: 466, distance: 70.0
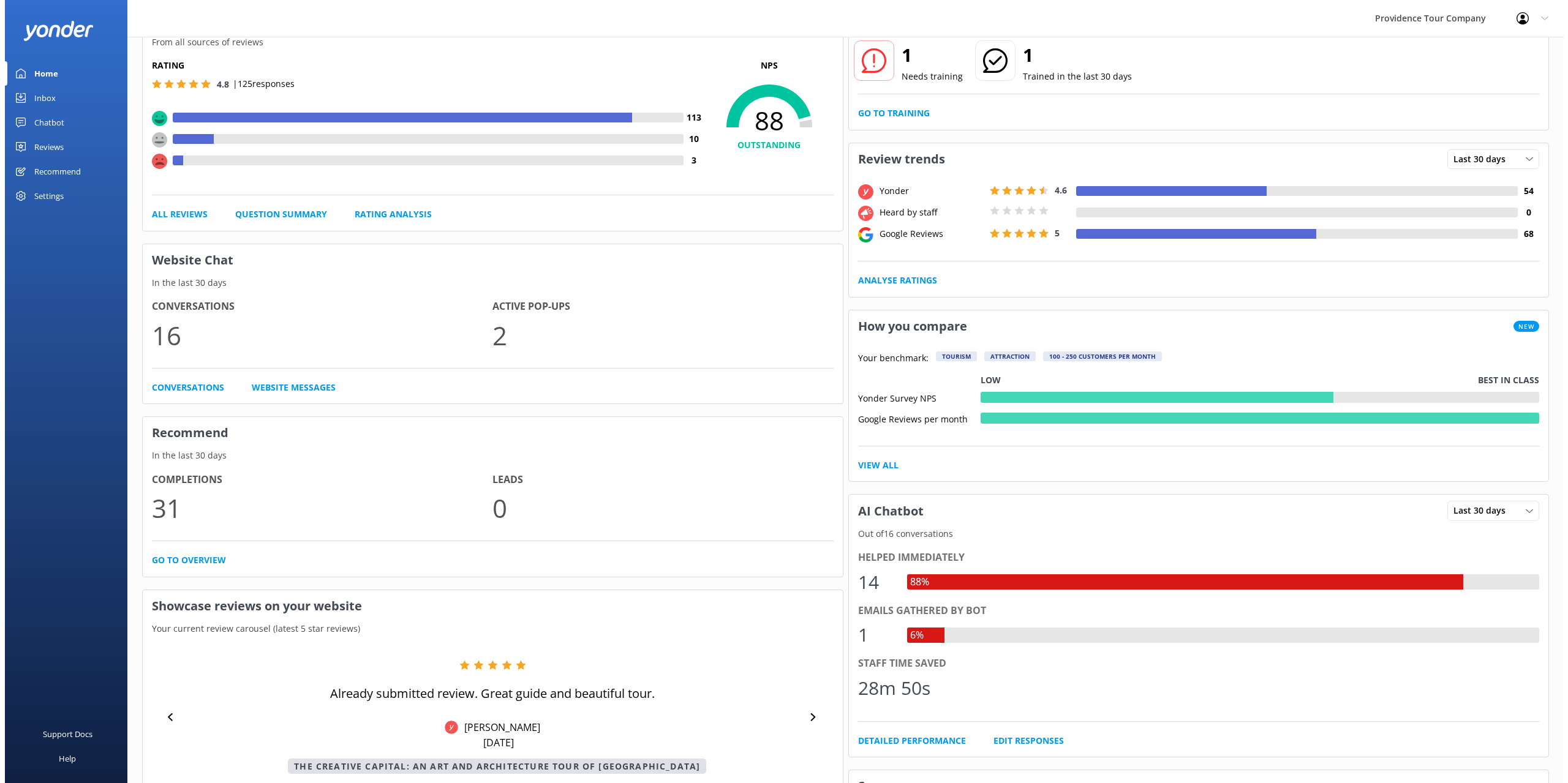
scroll to position [0, 0]
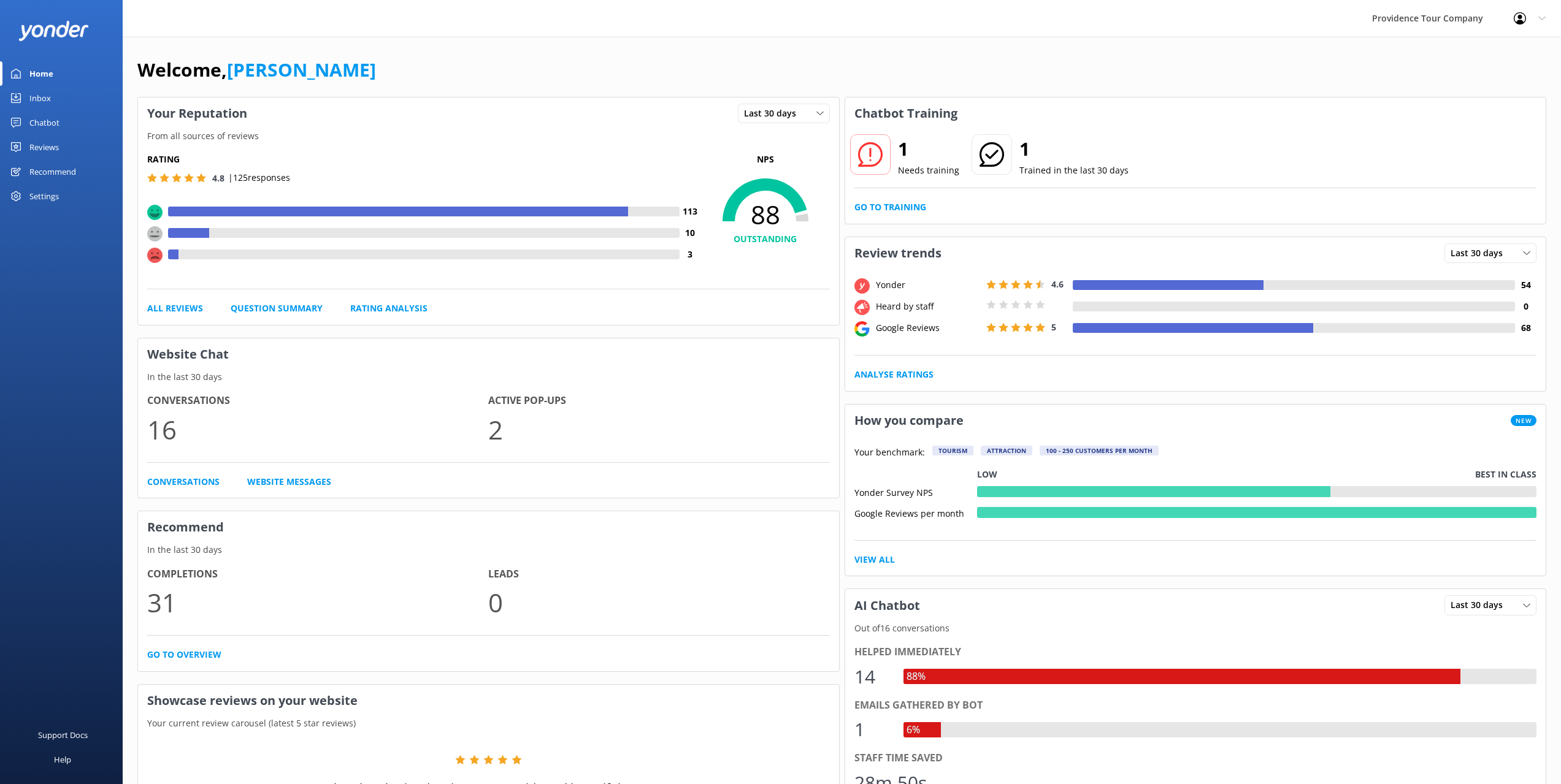
drag, startPoint x: 541, startPoint y: 532, endPoint x: 515, endPoint y: 387, distance: 147.3
click at [899, 209] on link "Go to Training" at bounding box center [890, 208] width 72 height 14
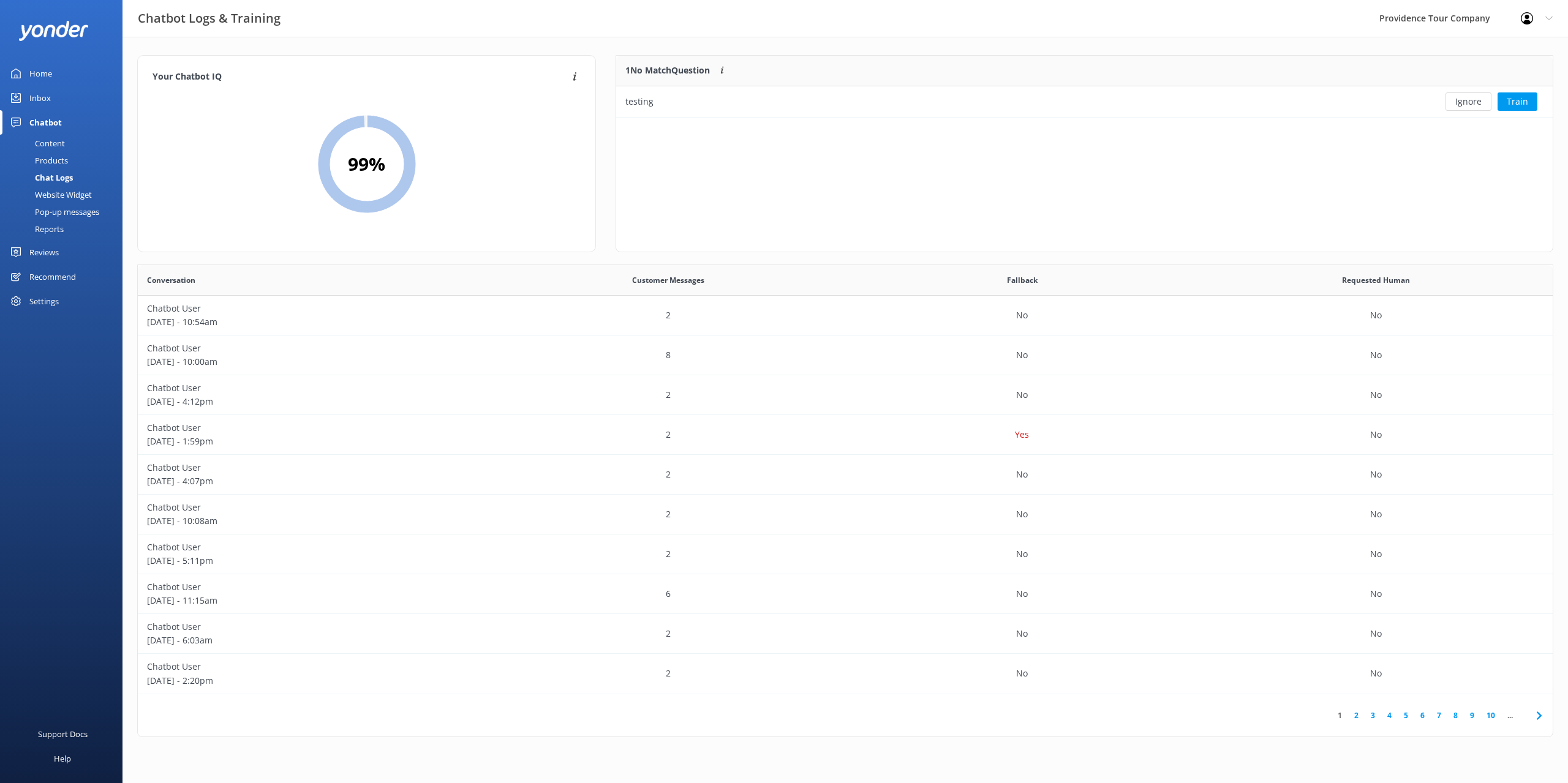
scroll to position [420, 1405]
click at [1510, 100] on button "Train" at bounding box center [1517, 101] width 40 height 18
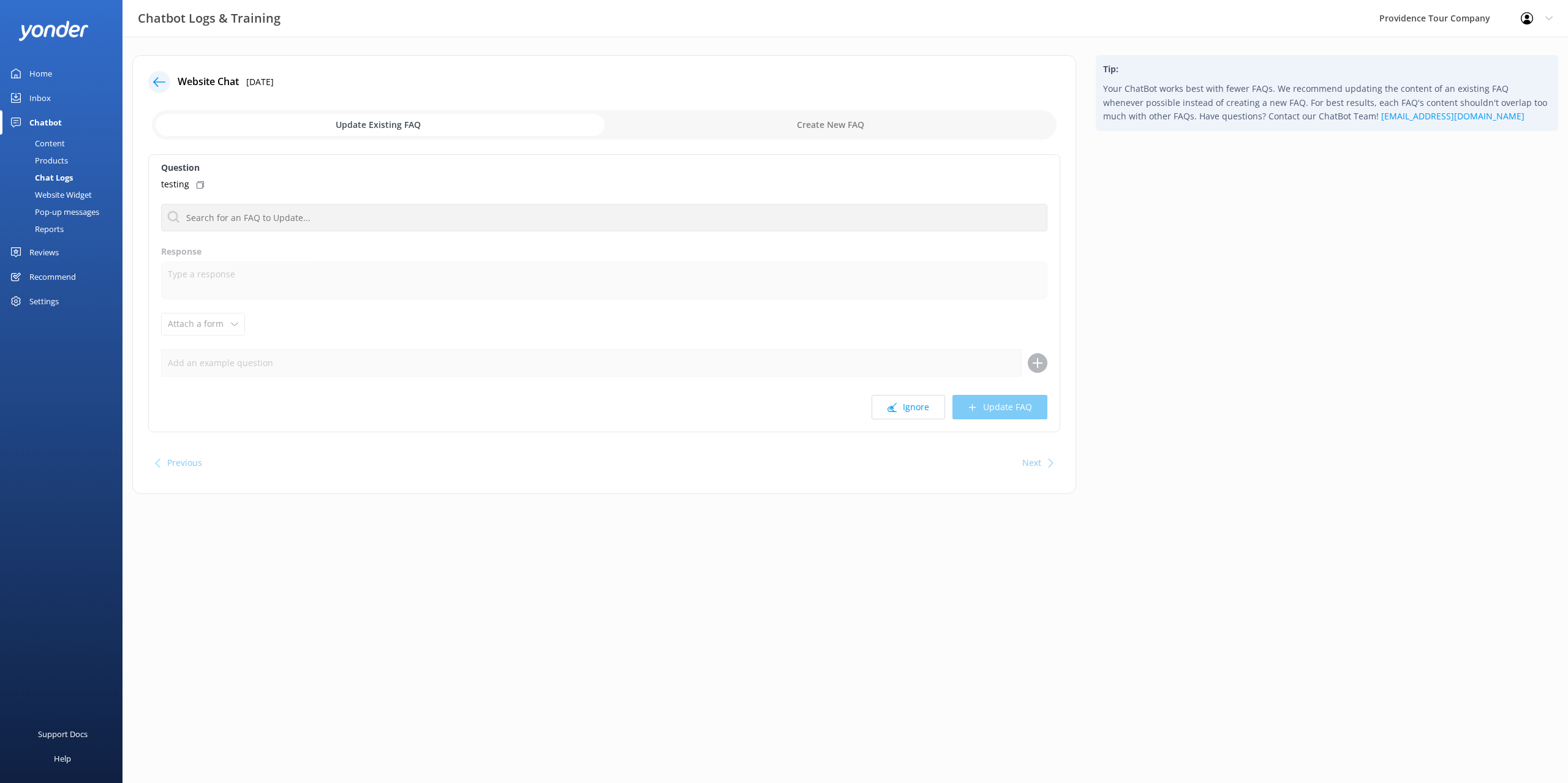
click at [154, 77] on icon at bounding box center [160, 82] width 12 height 12
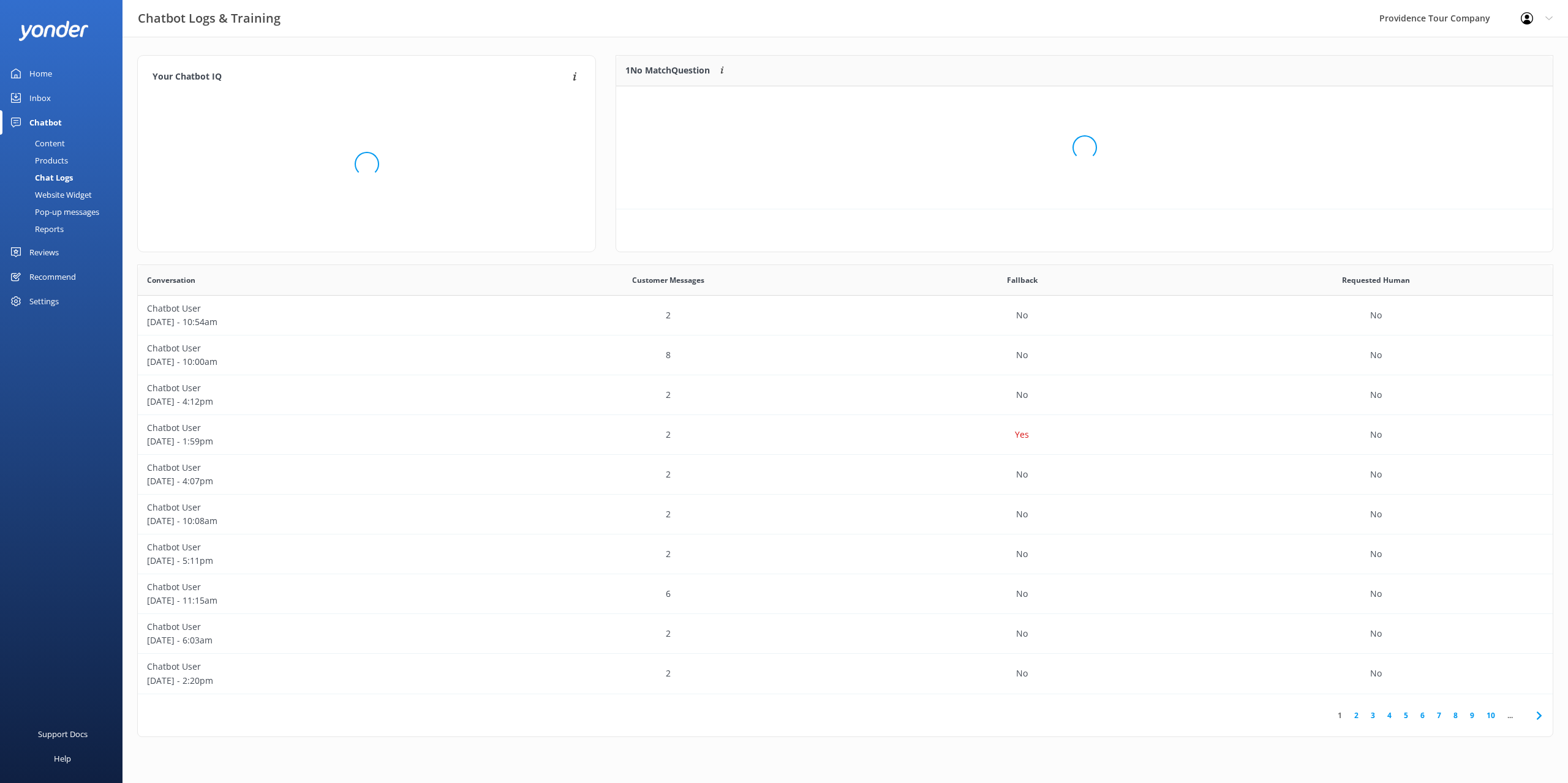
scroll to position [53, 926]
click at [584, 356] on div "8" at bounding box center [669, 356] width 354 height 40
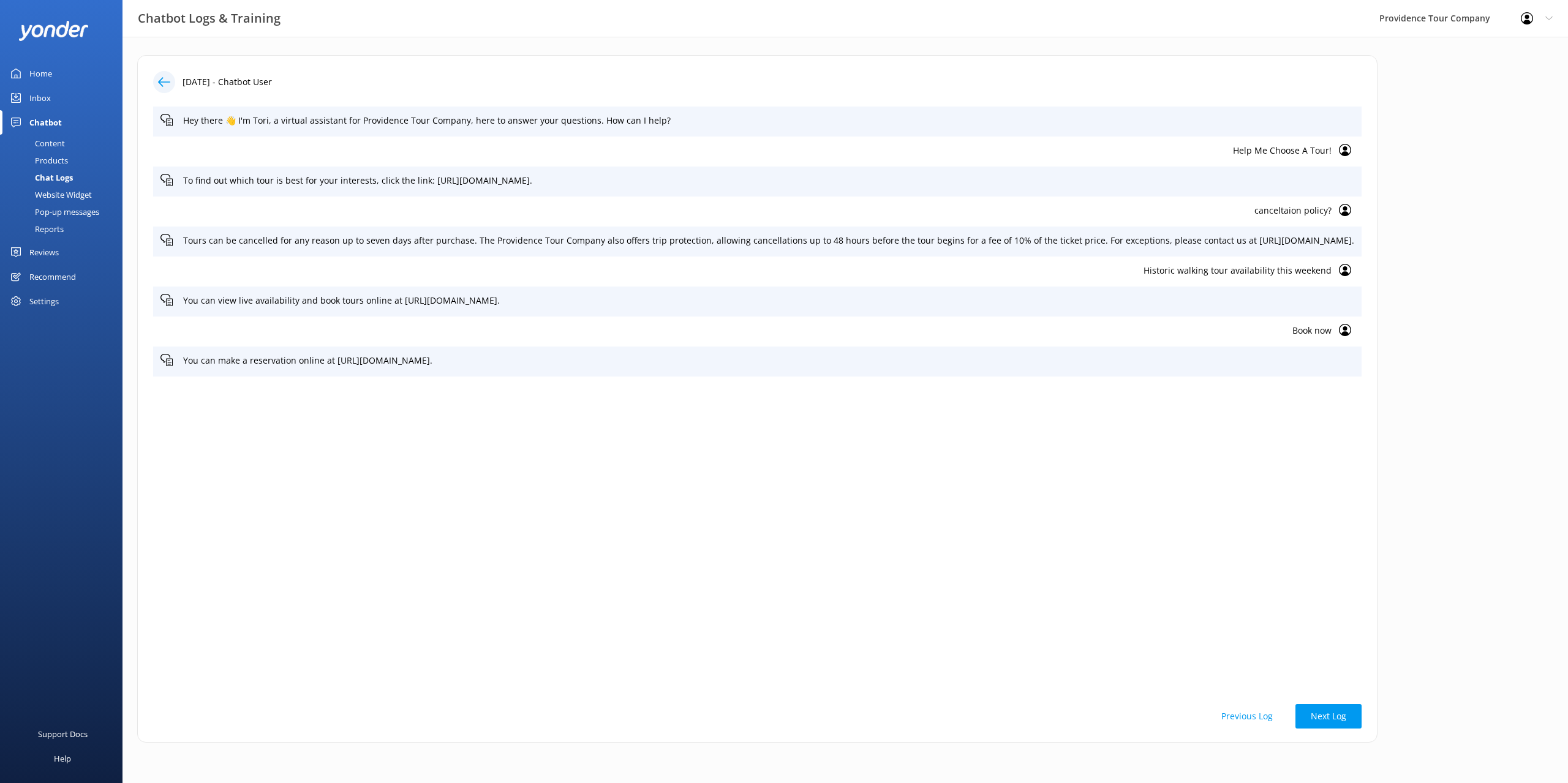
click at [164, 76] on icon at bounding box center [164, 82] width 12 height 12
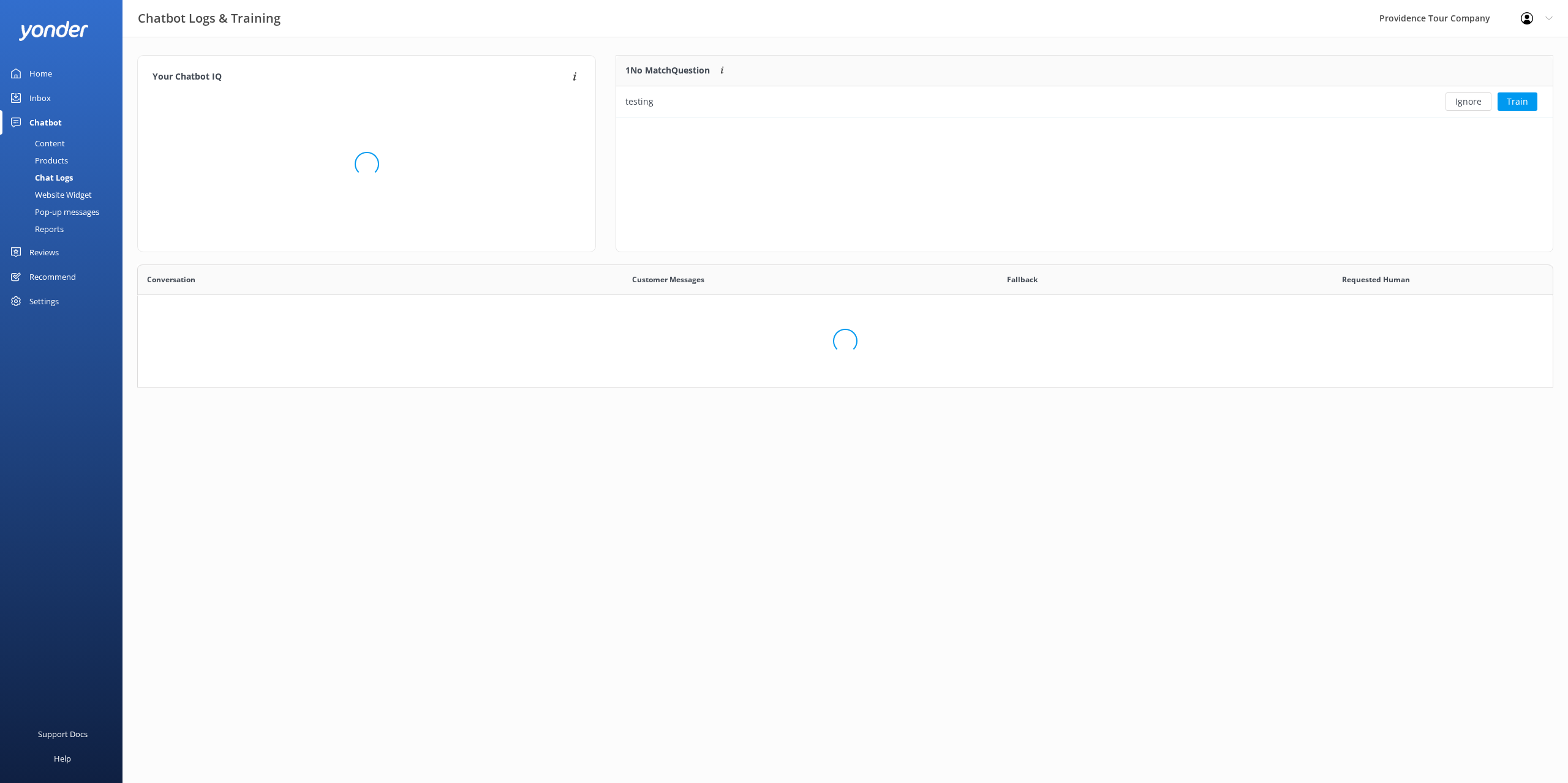
scroll to position [420, 1405]
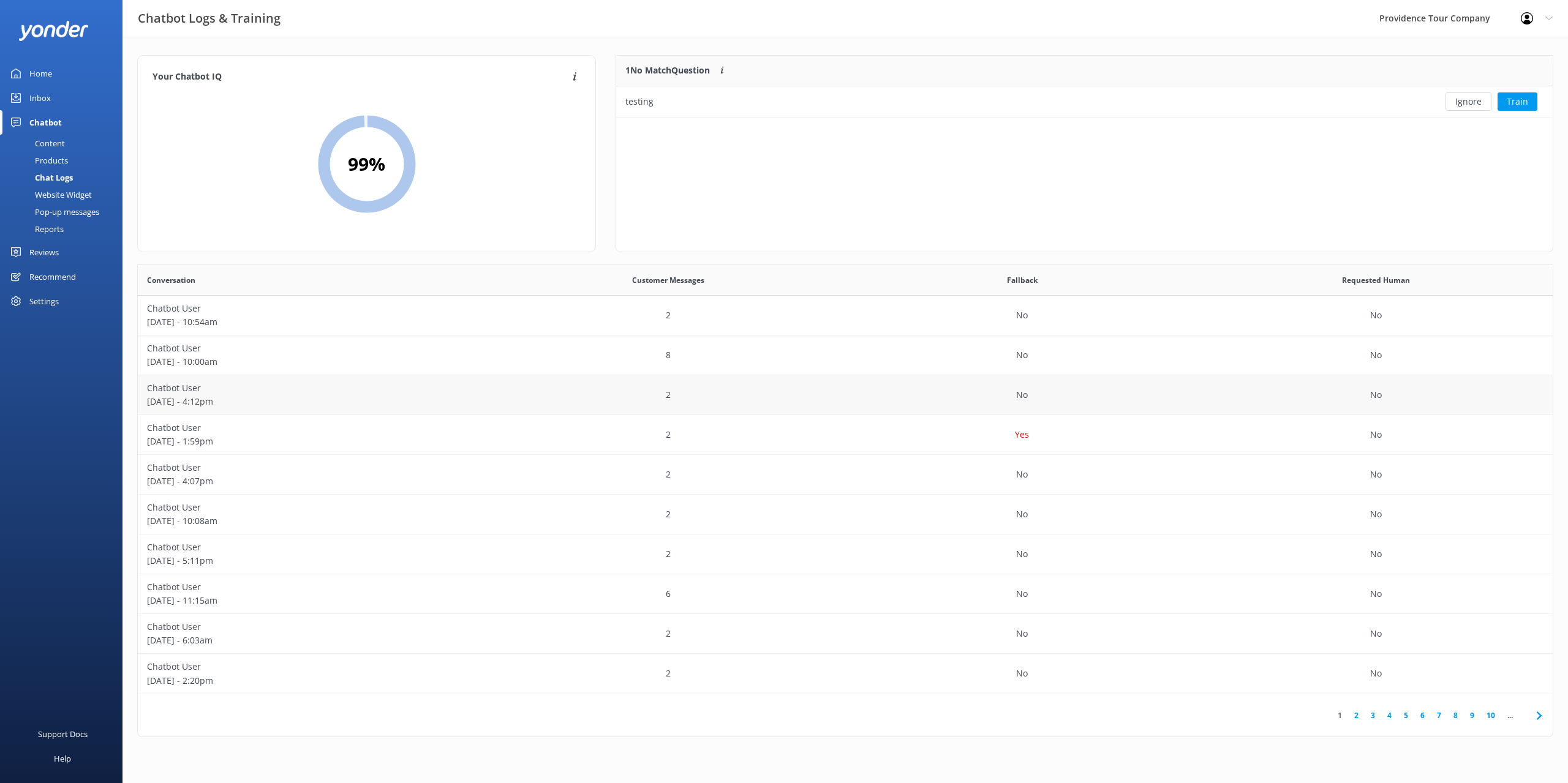
click at [552, 397] on div "2" at bounding box center [669, 395] width 354 height 40
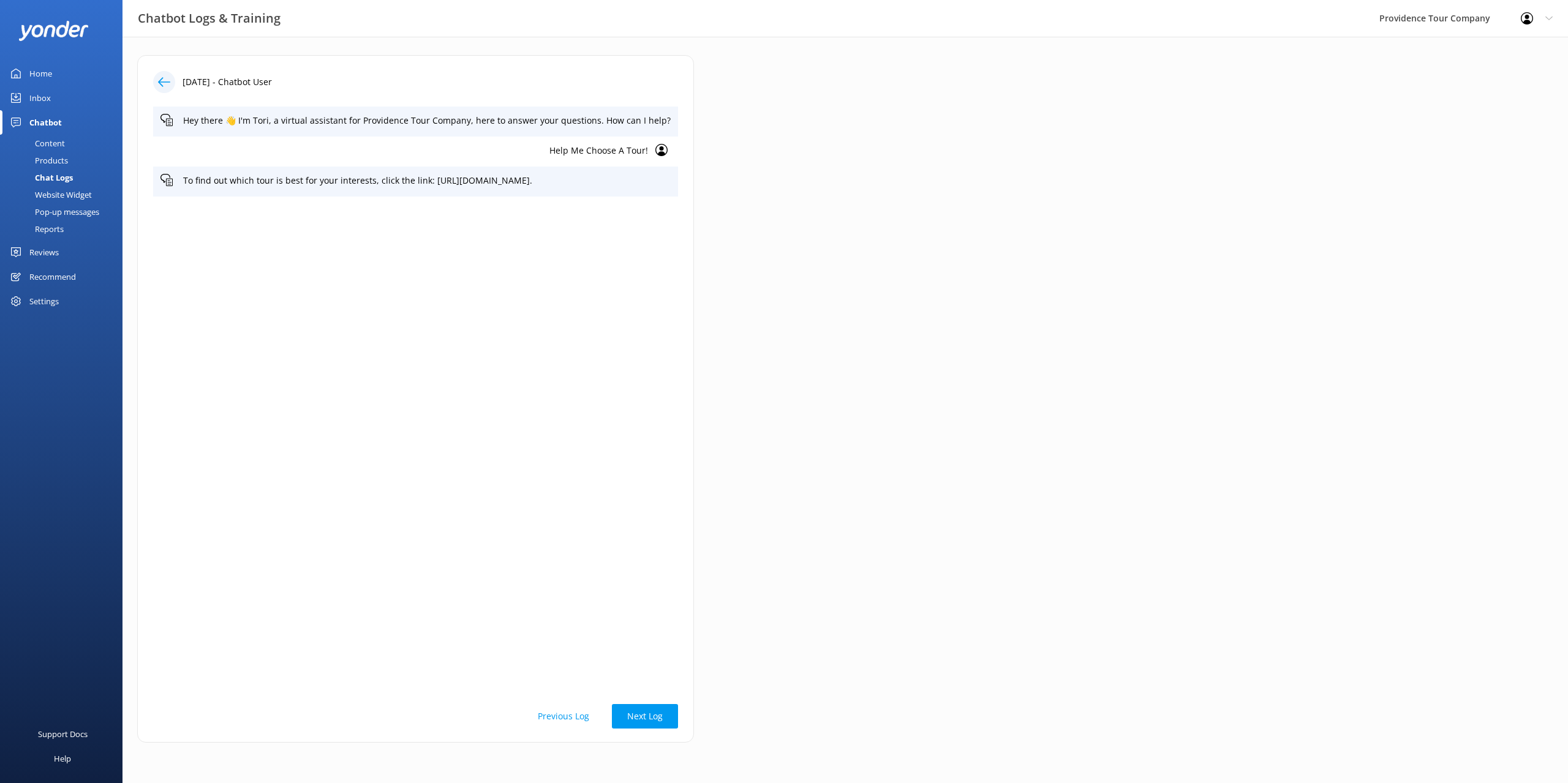
click at [173, 76] on div at bounding box center [164, 82] width 22 height 22
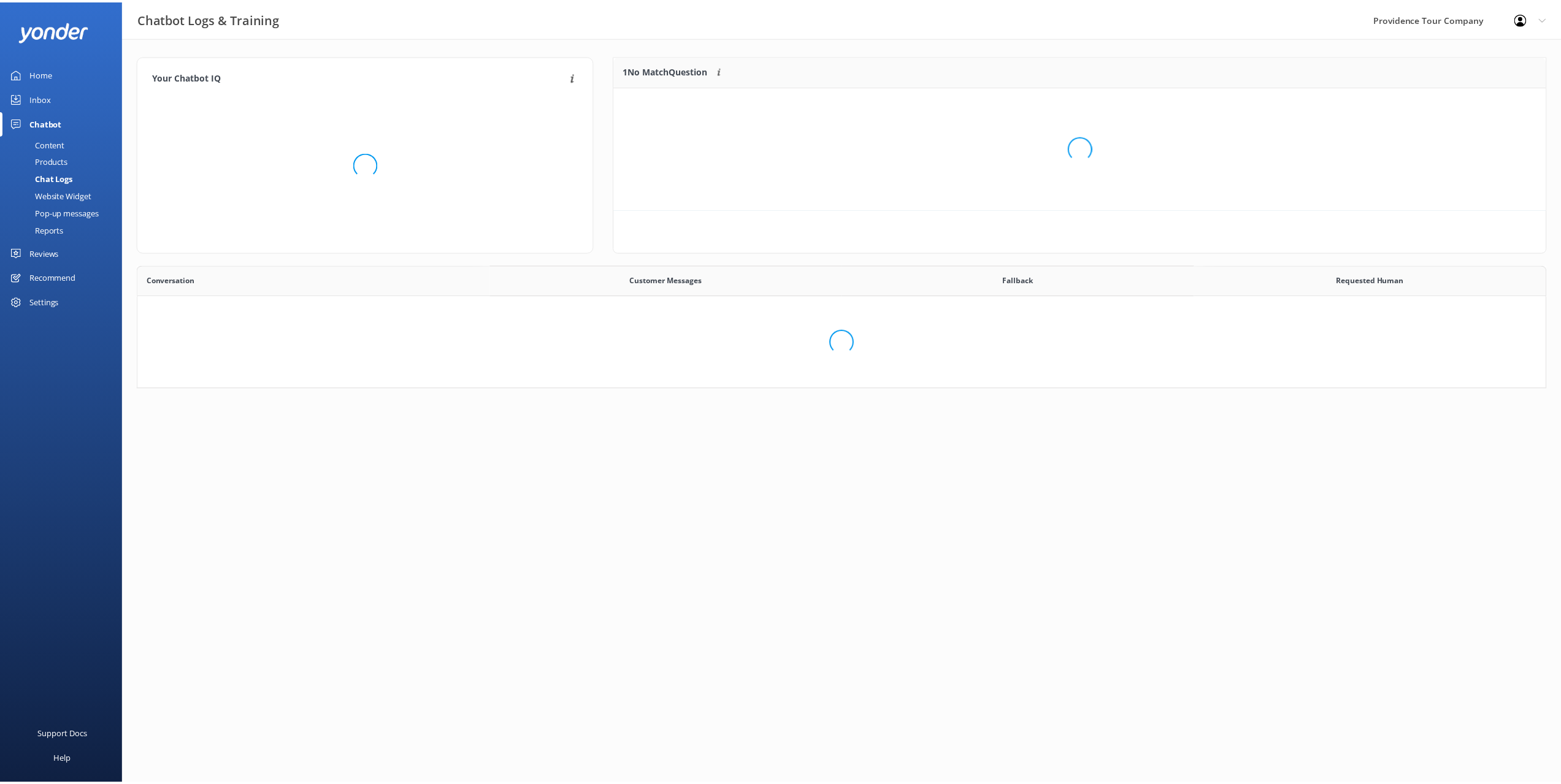
scroll to position [53, 928]
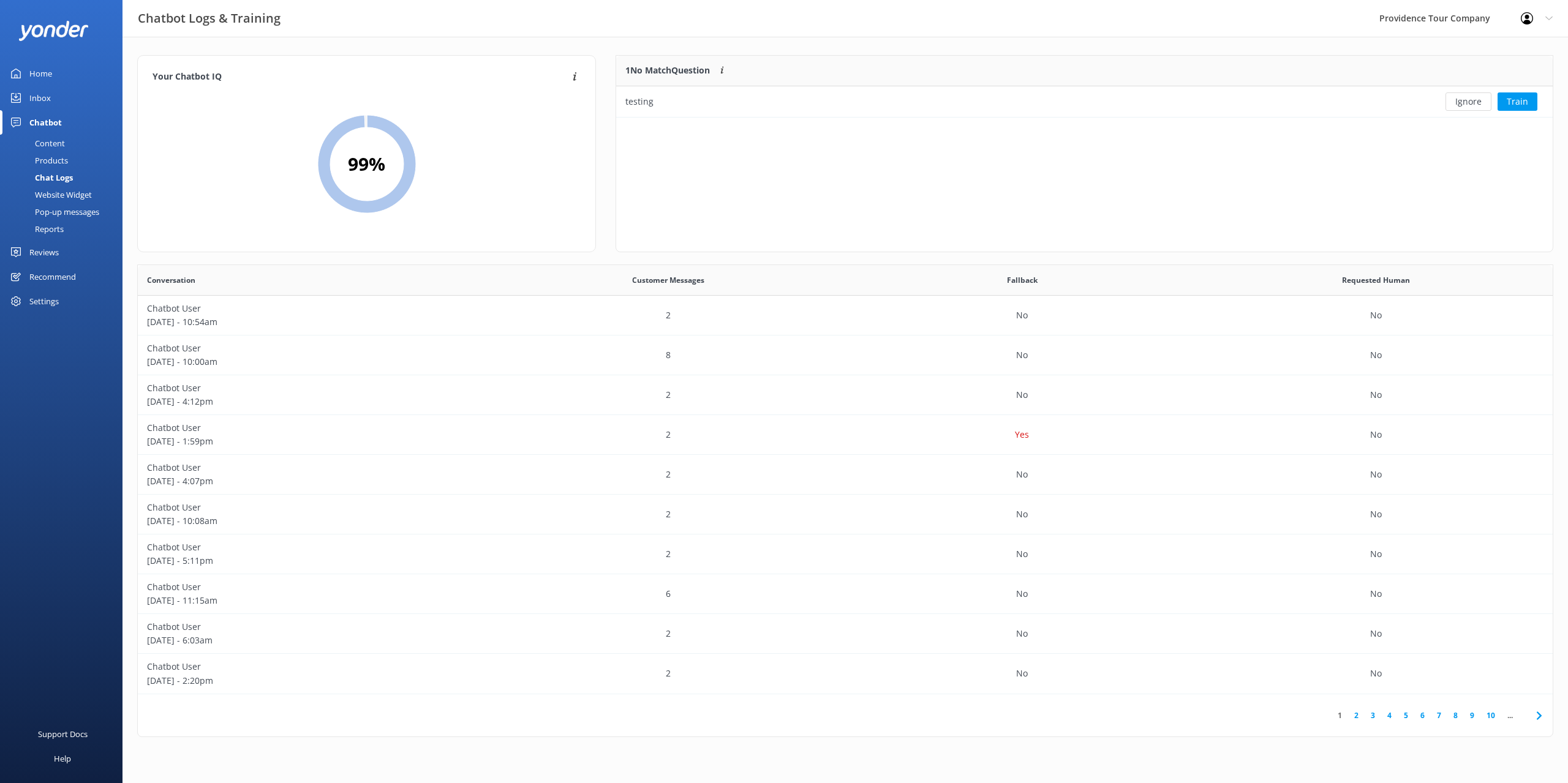
click at [49, 80] on div "Home" at bounding box center [41, 74] width 23 height 24
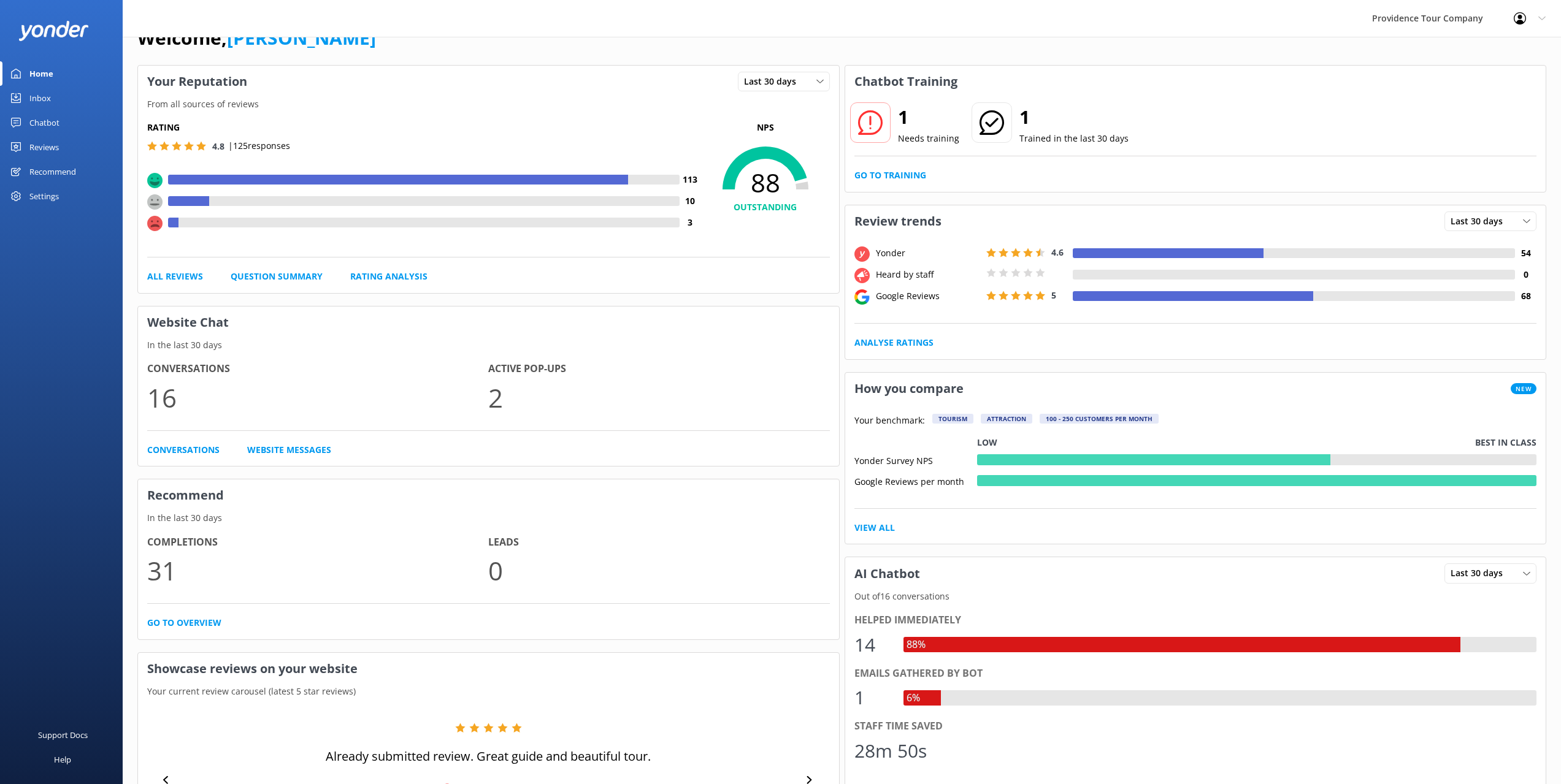
scroll to position [62, 0]
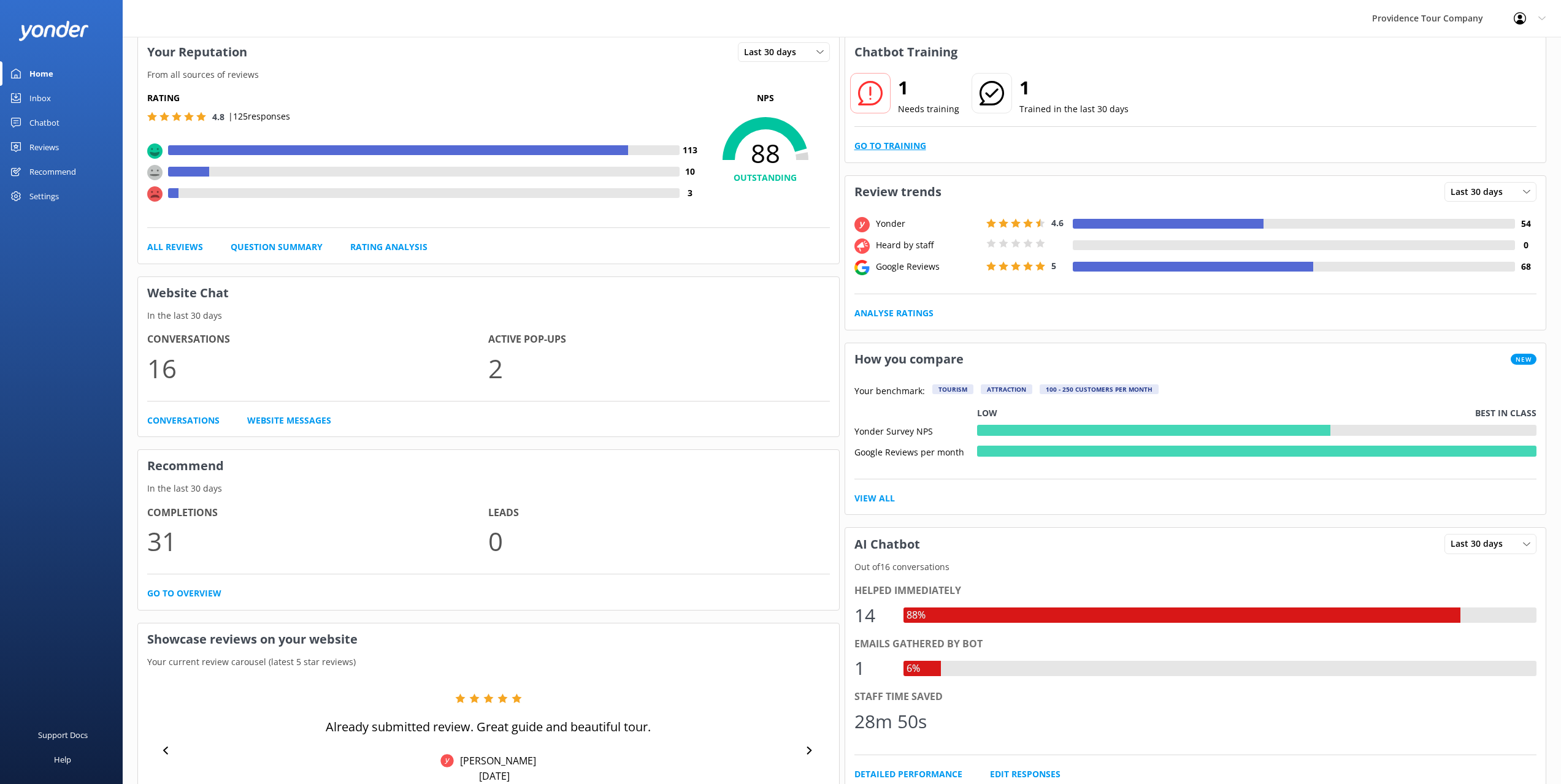
click at [908, 144] on link "Go to Training" at bounding box center [890, 146] width 72 height 14
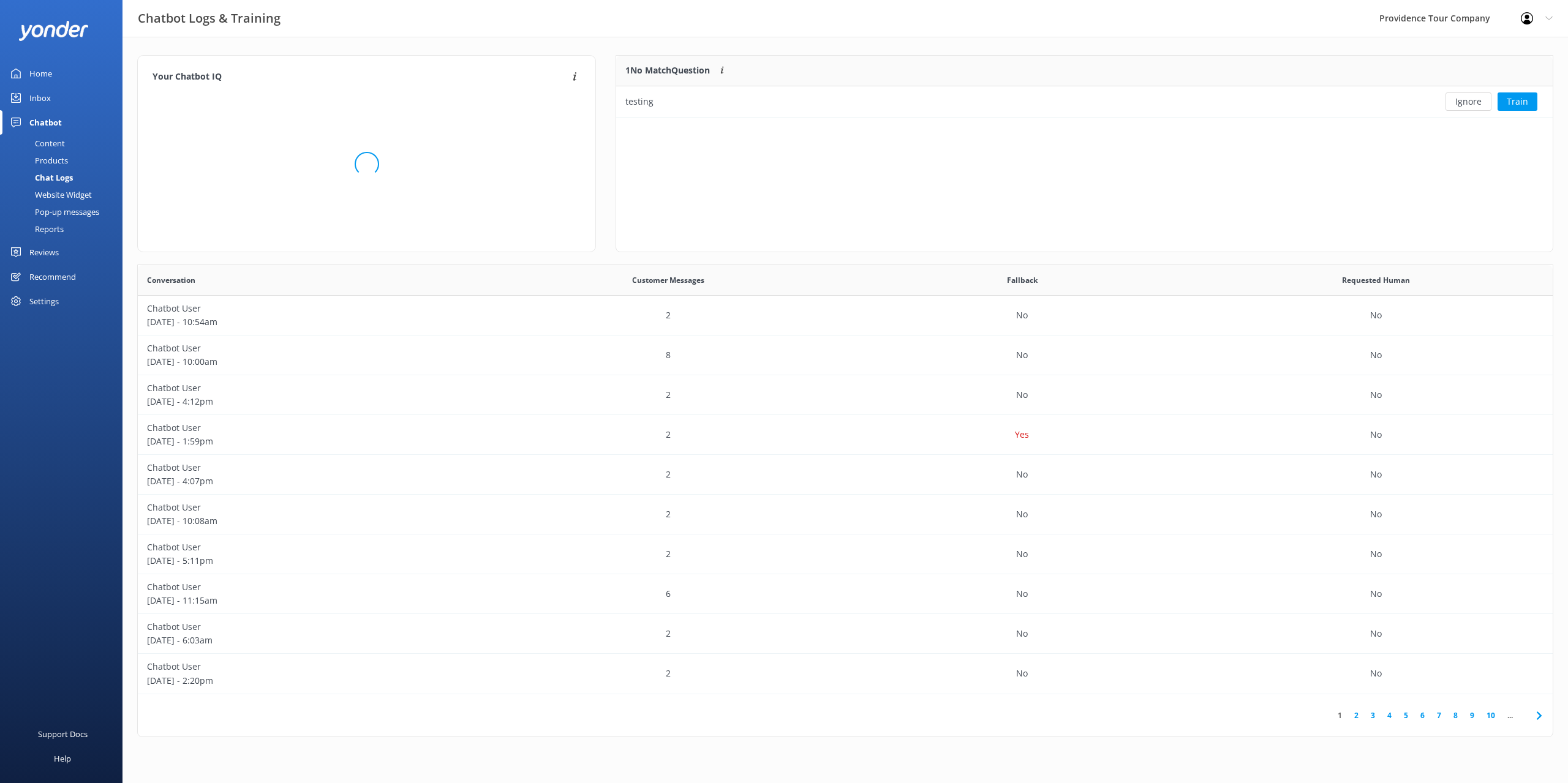
scroll to position [53, 926]
click at [1467, 101] on button "Ignore" at bounding box center [1467, 101] width 46 height 18
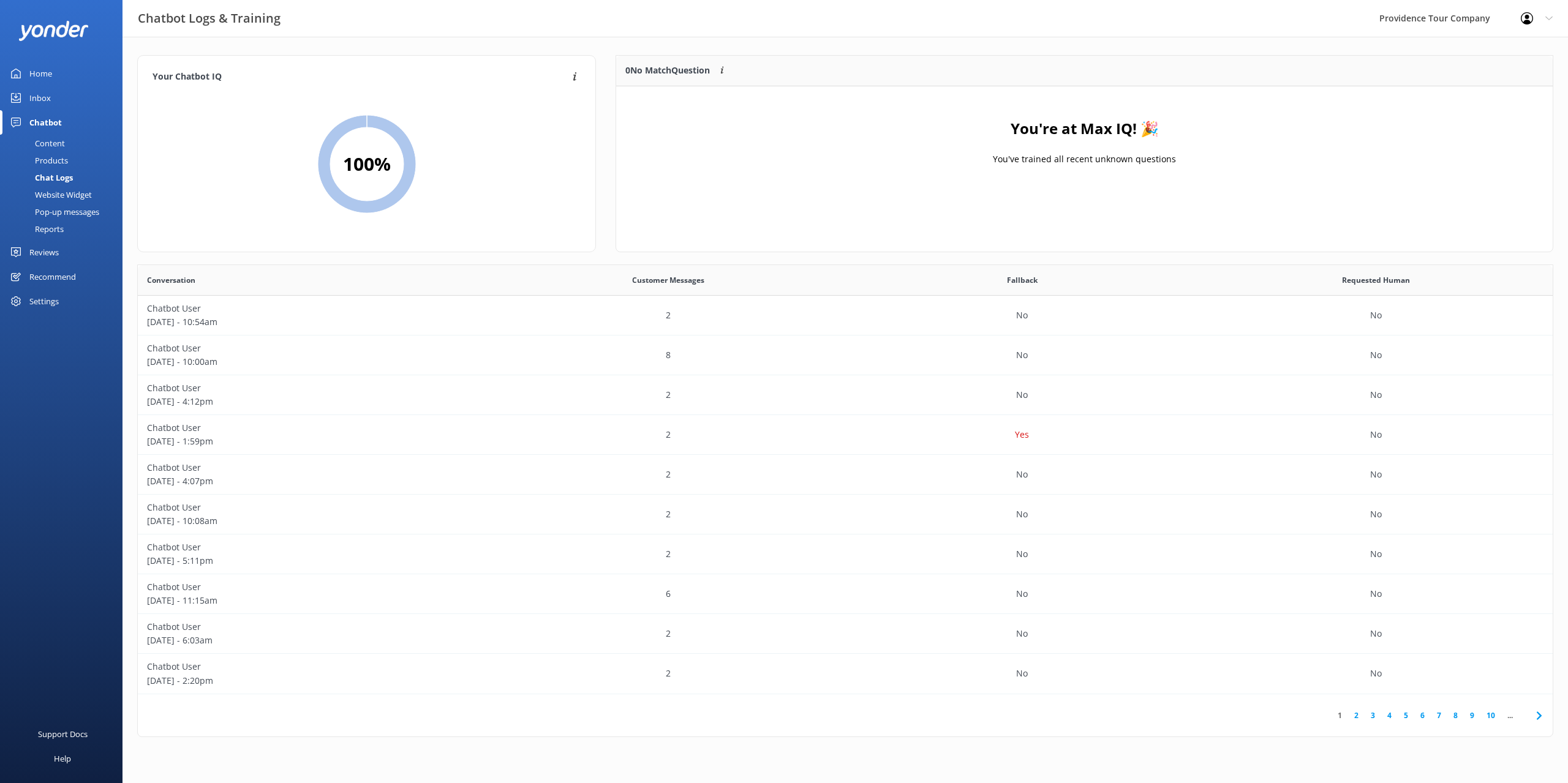
click at [77, 75] on link "Home" at bounding box center [61, 74] width 122 height 24
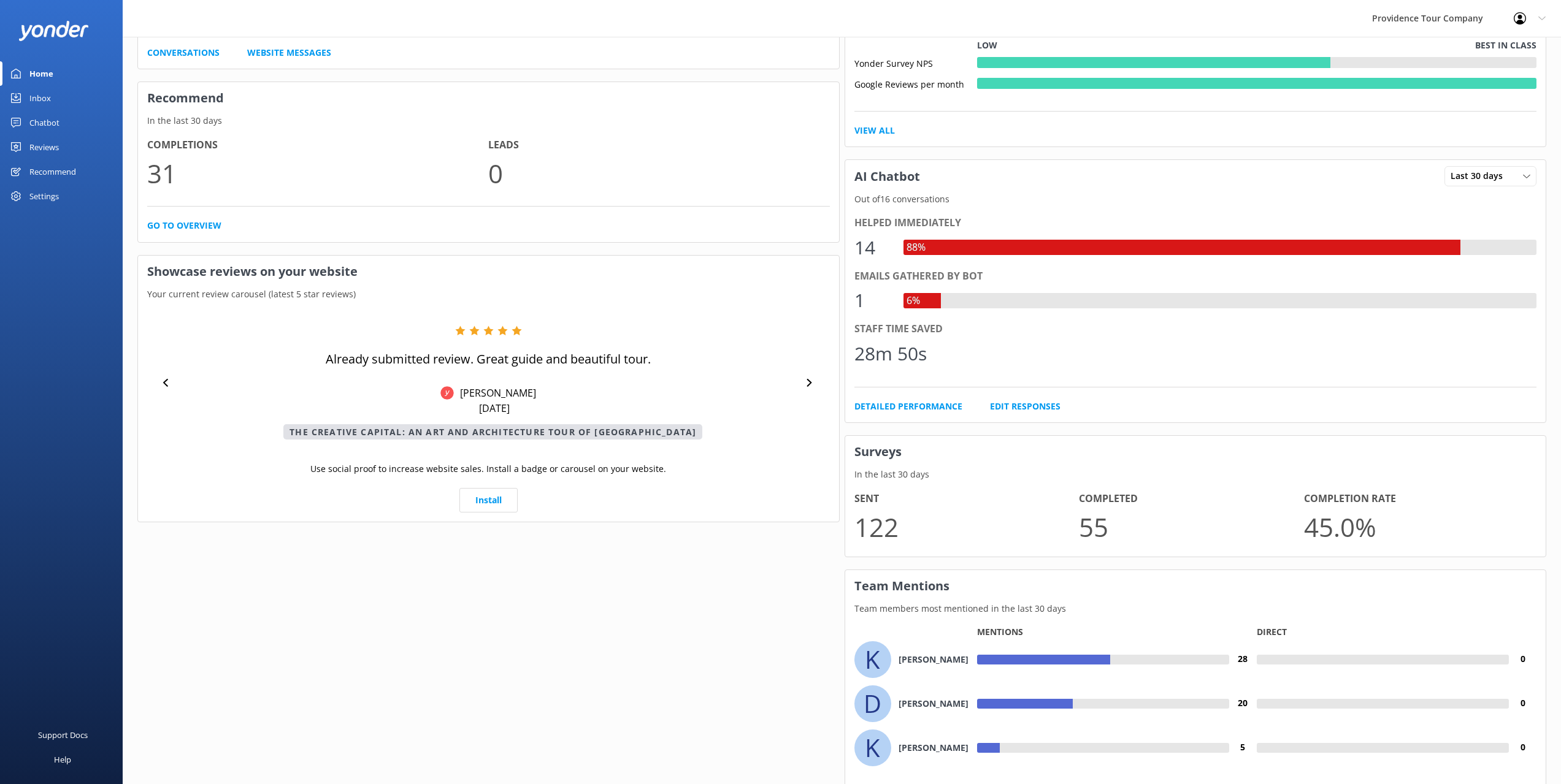
scroll to position [504, 0]
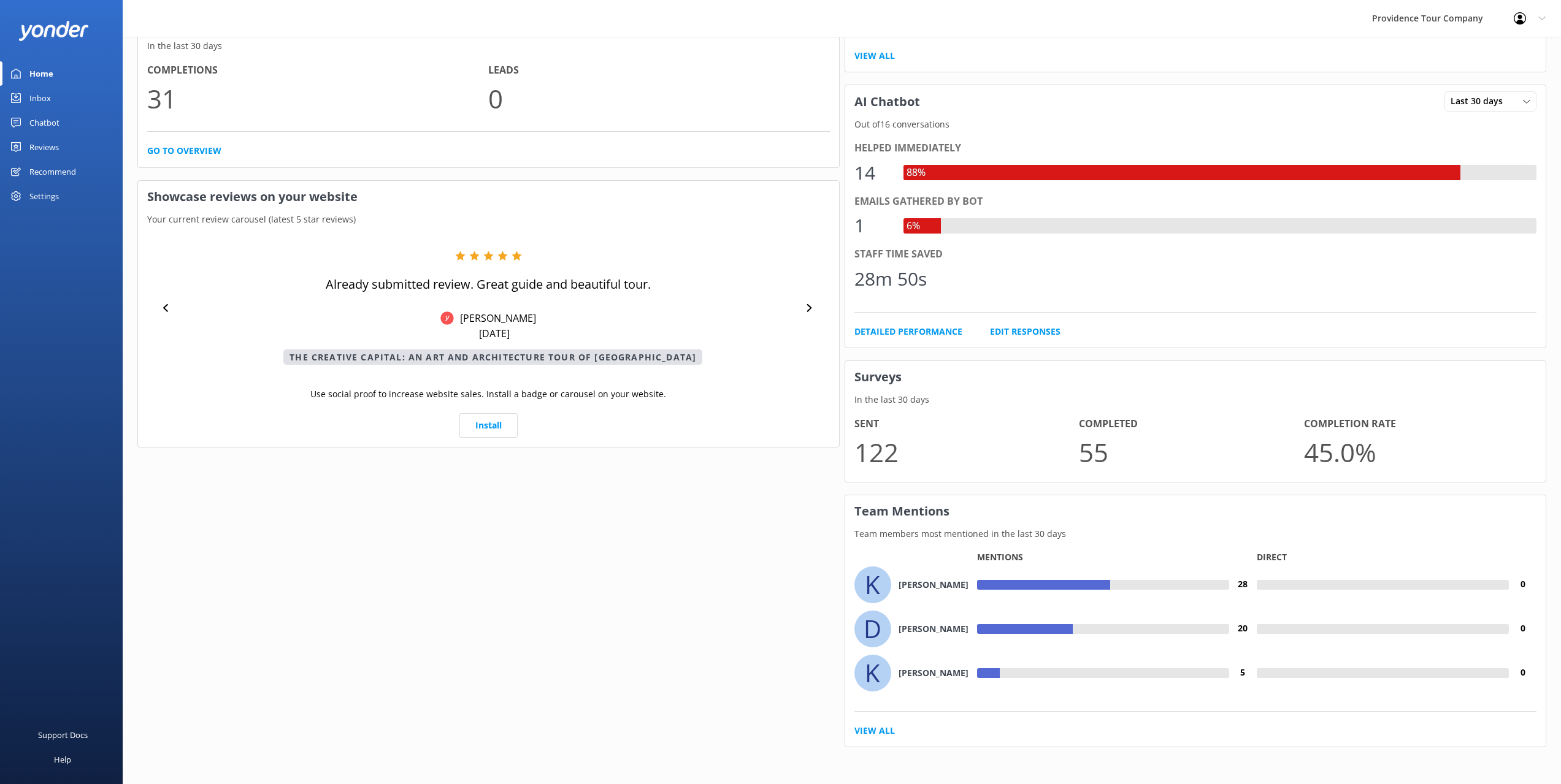
drag, startPoint x: 679, startPoint y: 319, endPoint x: 671, endPoint y: 524, distance: 205.2
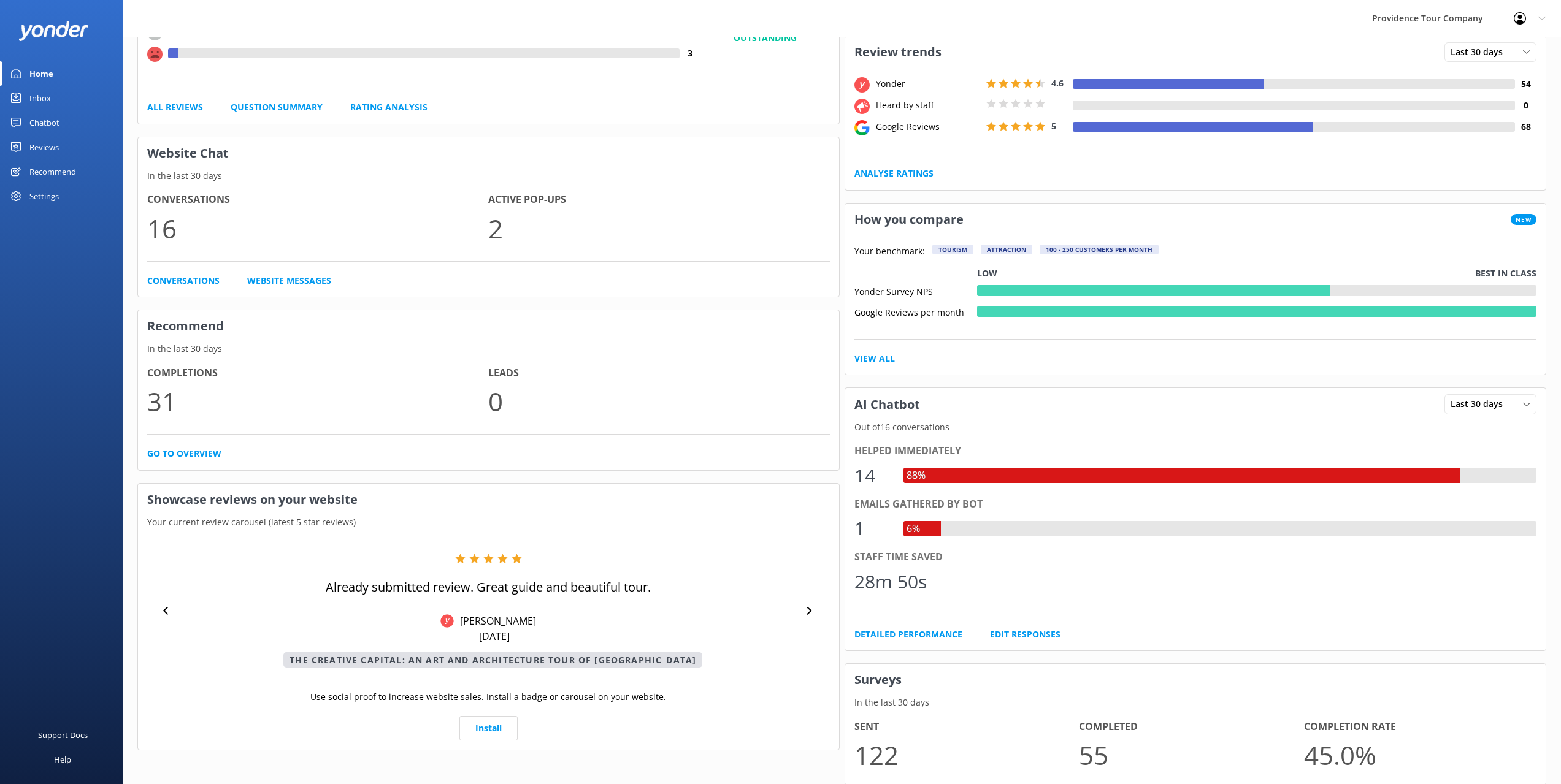
scroll to position [0, 0]
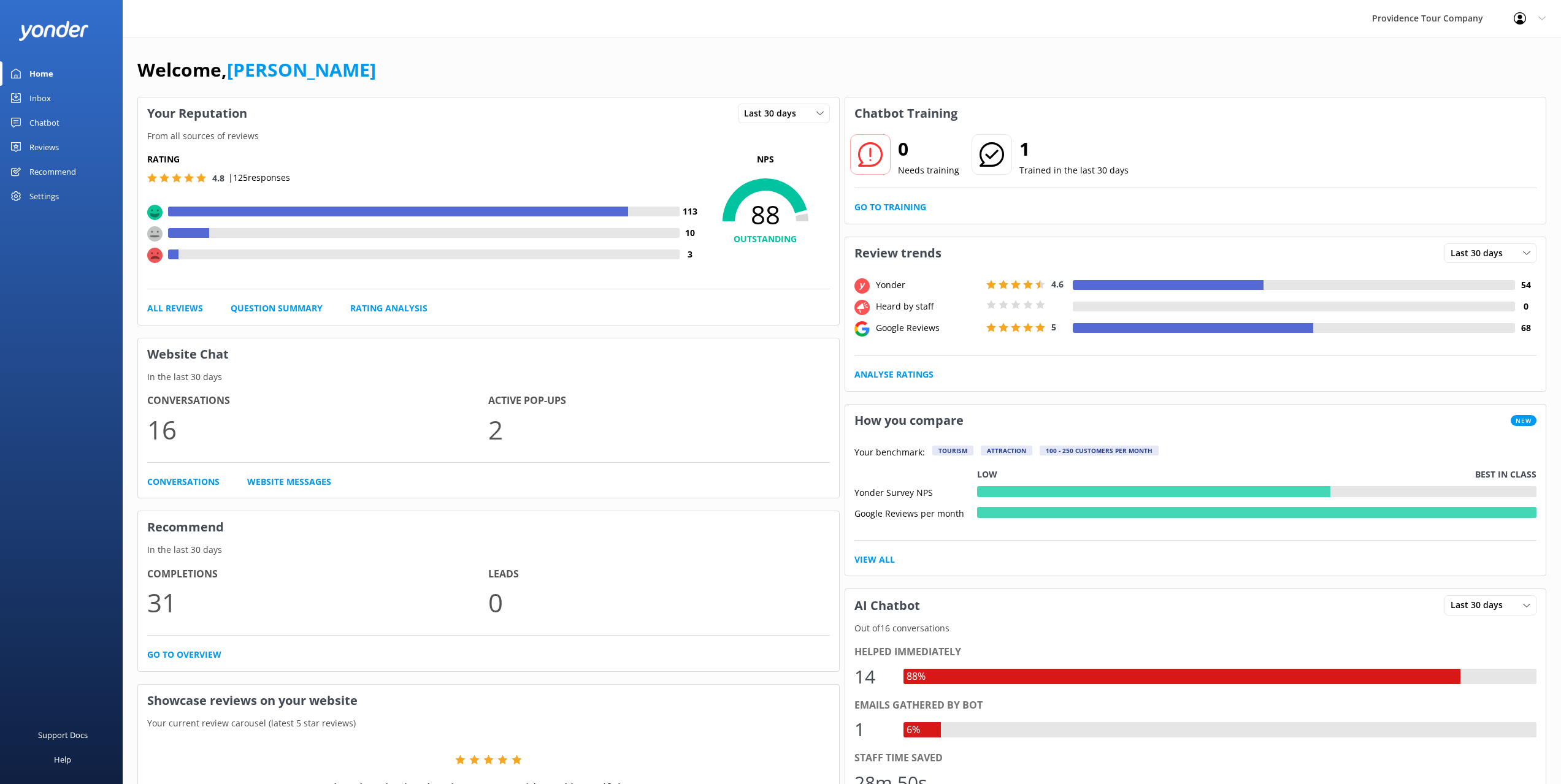
drag, startPoint x: 640, startPoint y: 627, endPoint x: 606, endPoint y: 435, distance: 195.0
